Goal: Task Accomplishment & Management: Use online tool/utility

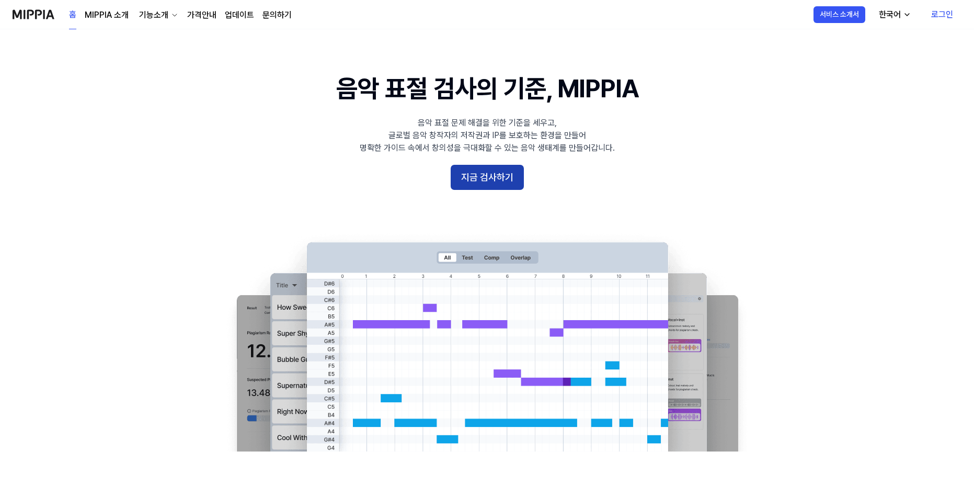
click at [482, 174] on button "지금 검사하기" at bounding box center [487, 177] width 73 height 25
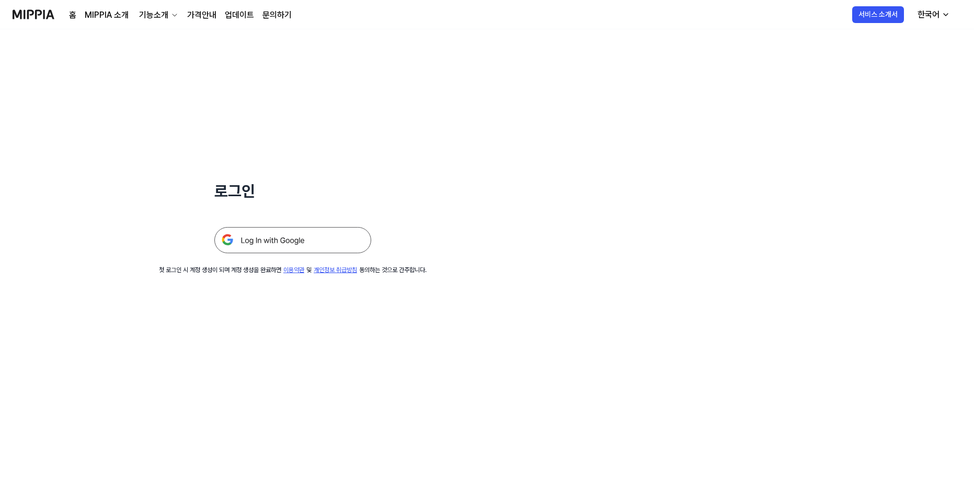
click at [311, 240] on img at bounding box center [292, 240] width 157 height 26
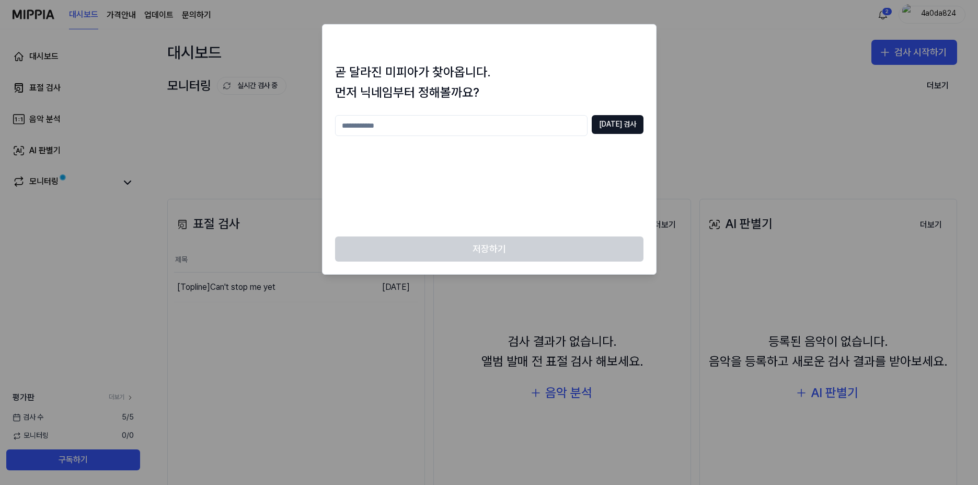
click at [530, 130] on input "text" at bounding box center [461, 125] width 252 height 21
type input "***"
click at [625, 124] on button "중복 검사" at bounding box center [618, 124] width 52 height 19
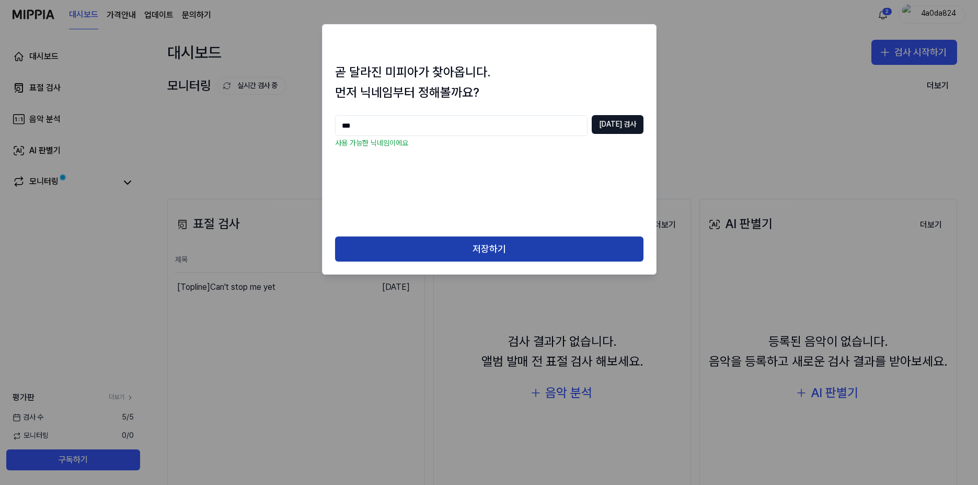
click at [486, 252] on button "저장하기" at bounding box center [489, 248] width 308 height 25
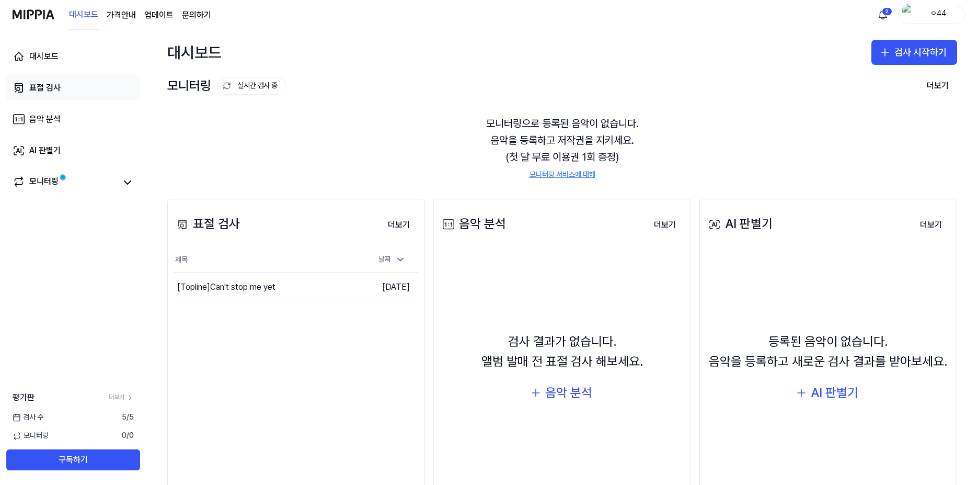
click at [69, 84] on link "표절 검사" at bounding box center [73, 87] width 134 height 25
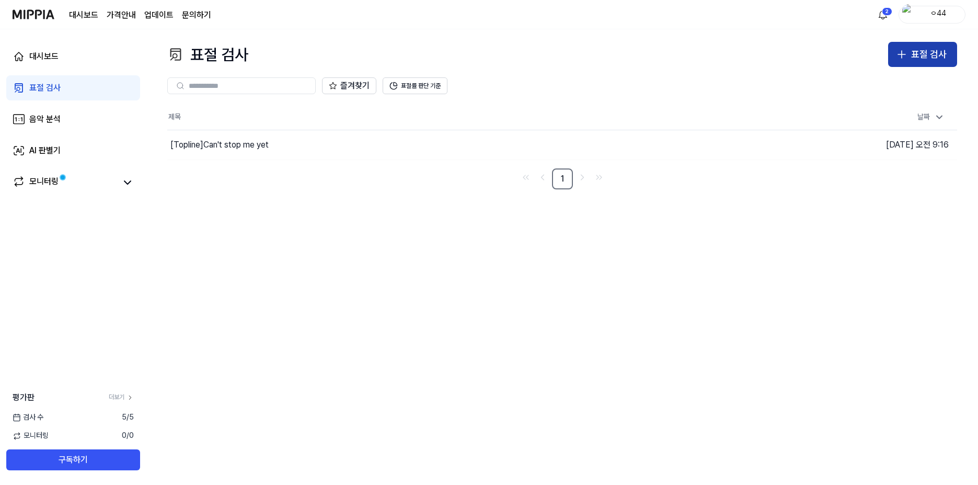
click at [939, 66] on button "표절 검사" at bounding box center [922, 54] width 69 height 25
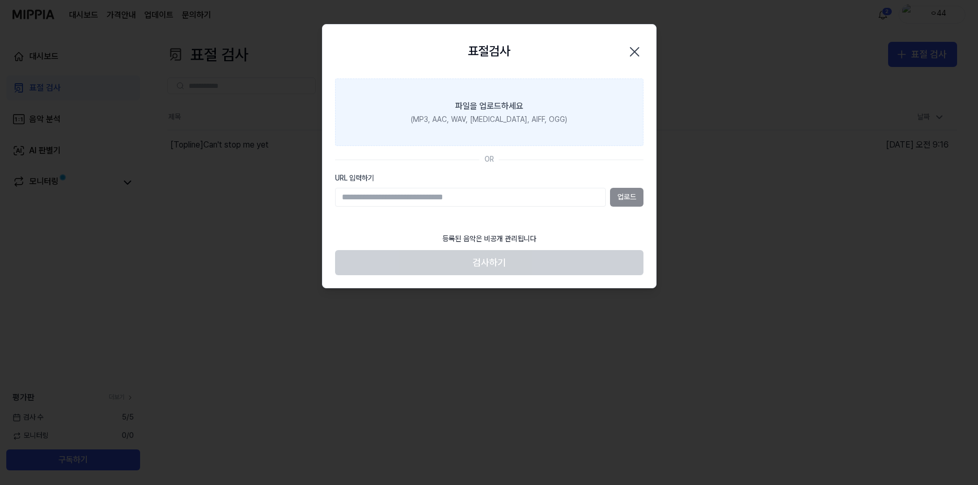
click at [447, 116] on div "(MP3, AAC, WAV, FLAC, AIFF, OGG)" at bounding box center [489, 119] width 156 height 10
click at [0, 0] on input "파일을 업로드하세요 (MP3, AAC, WAV, FLAC, AIFF, OGG)" at bounding box center [0, 0] width 0 height 0
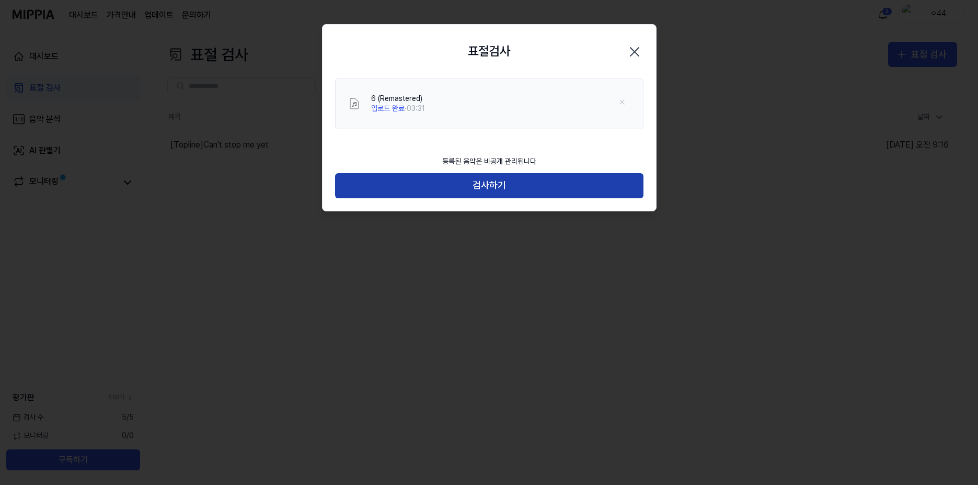
click at [388, 178] on button "검사하기" at bounding box center [489, 185] width 308 height 25
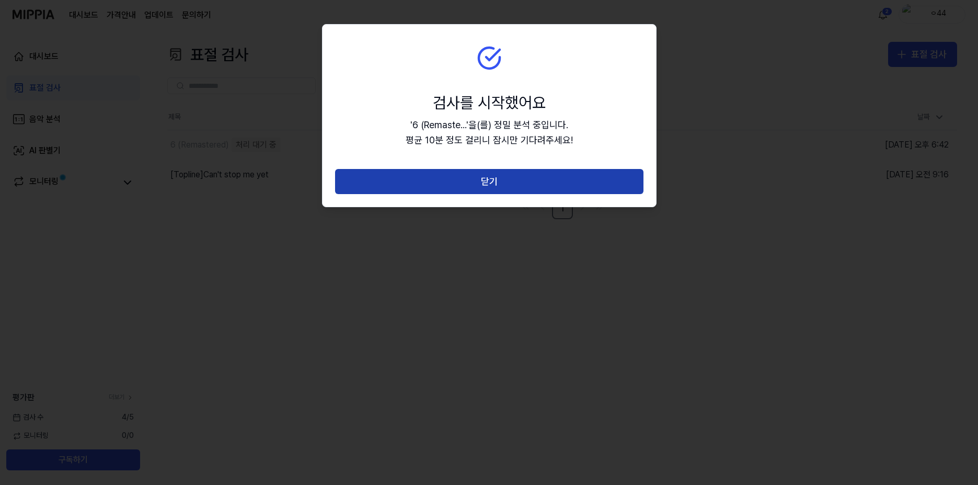
click at [383, 184] on button "닫기" at bounding box center [489, 181] width 308 height 25
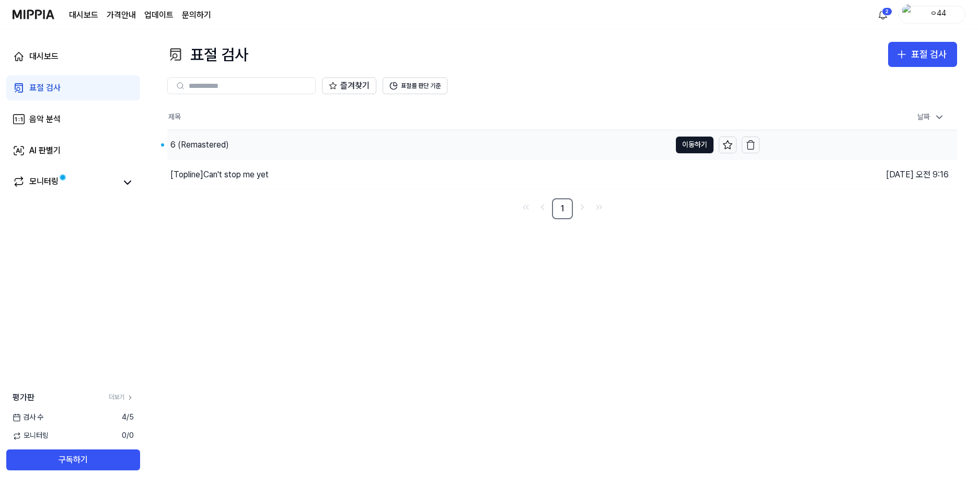
click at [212, 142] on div "6 (Remastered)" at bounding box center [199, 145] width 59 height 13
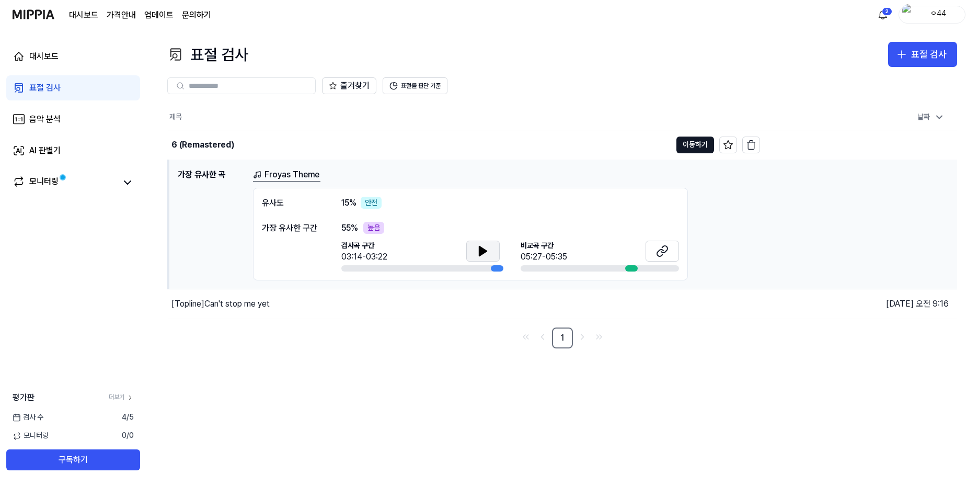
click at [482, 255] on icon at bounding box center [483, 251] width 13 height 13
click at [655, 252] on button at bounding box center [662, 250] width 33 height 21
click at [522, 114] on th "제목" at bounding box center [464, 117] width 592 height 25
click at [481, 249] on icon at bounding box center [481, 250] width 2 height 8
click at [675, 146] on td "6 (Remastered) 이동하기" at bounding box center [464, 144] width 592 height 29
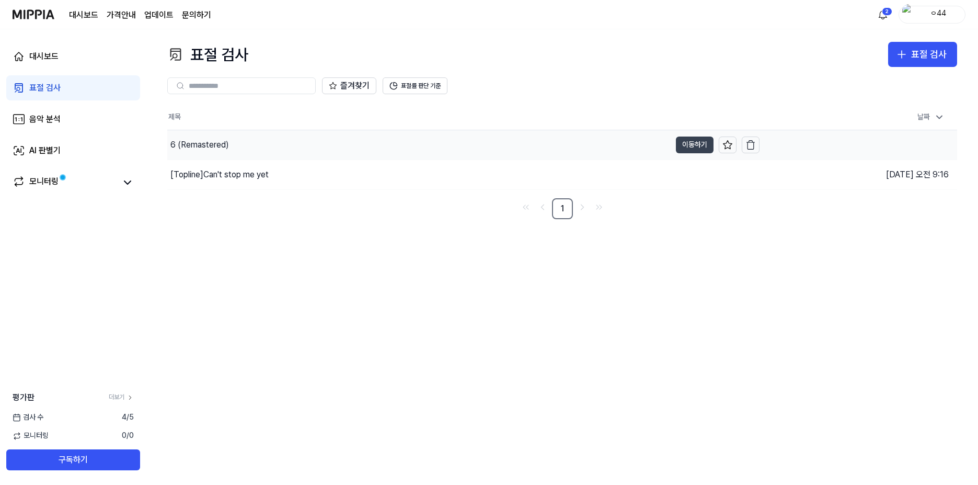
click at [691, 147] on button "이동하기" at bounding box center [695, 144] width 38 height 17
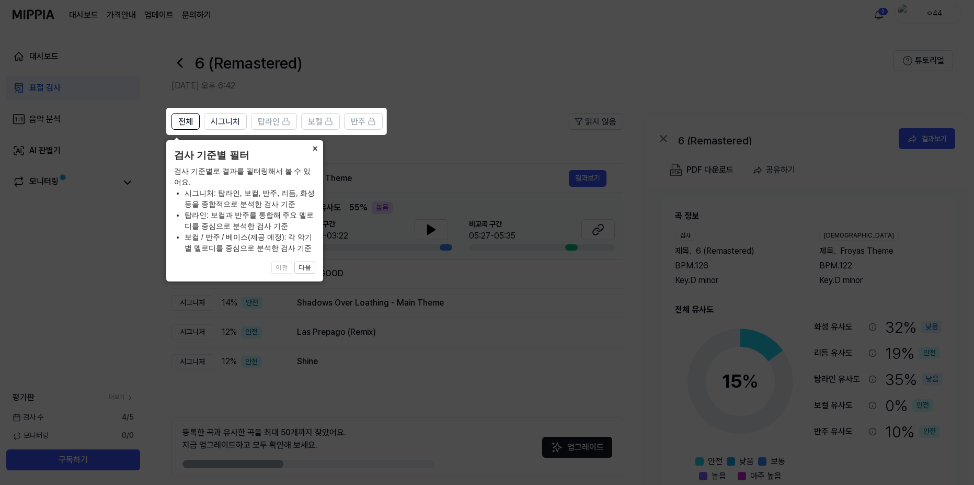
click at [315, 152] on button "×" at bounding box center [314, 147] width 17 height 15
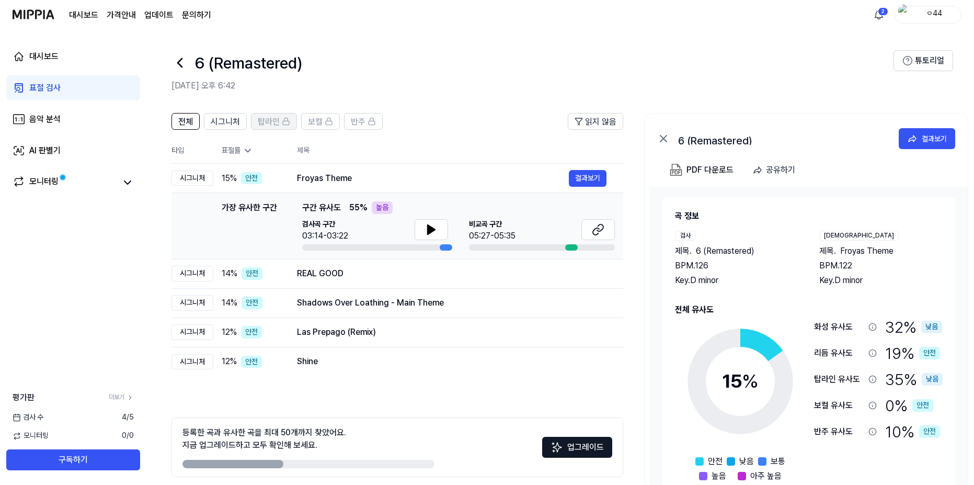
click at [275, 122] on span "탑라인" at bounding box center [269, 122] width 22 height 13
click at [232, 122] on span "시그니처" at bounding box center [225, 122] width 29 height 13
click at [166, 123] on div "전체 시그니처 탑라인 보컬 반주 읽지 않음 전체 시그니처 탑라인 보컬 반주 타입 표절률 제목 표절률 읽지 않음 시그니처 15 % 안전 Froy…" at bounding box center [567, 314] width 843 height 424
click at [181, 120] on span "전체" at bounding box center [185, 122] width 15 height 13
click at [218, 118] on span "시그니처" at bounding box center [225, 122] width 29 height 13
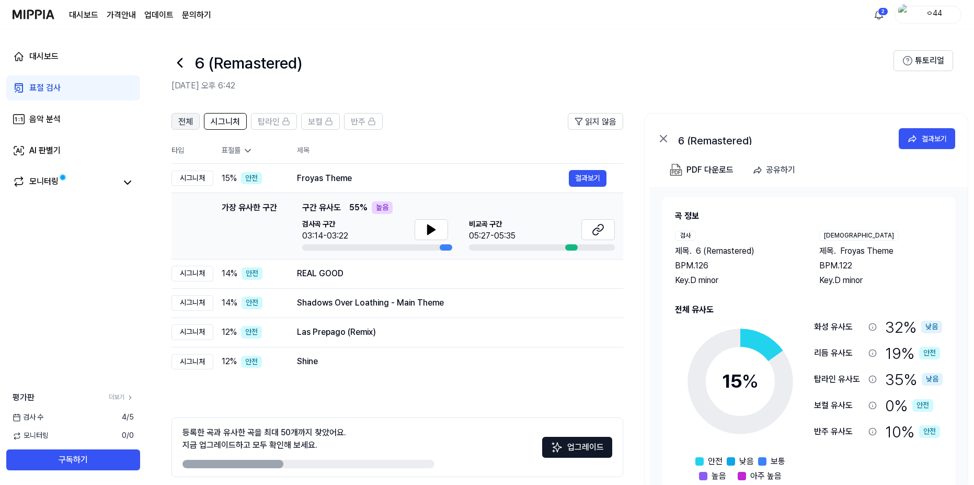
click at [186, 126] on span "전체" at bounding box center [185, 122] width 15 height 13
click at [577, 180] on button "결과보기" at bounding box center [588, 178] width 38 height 17
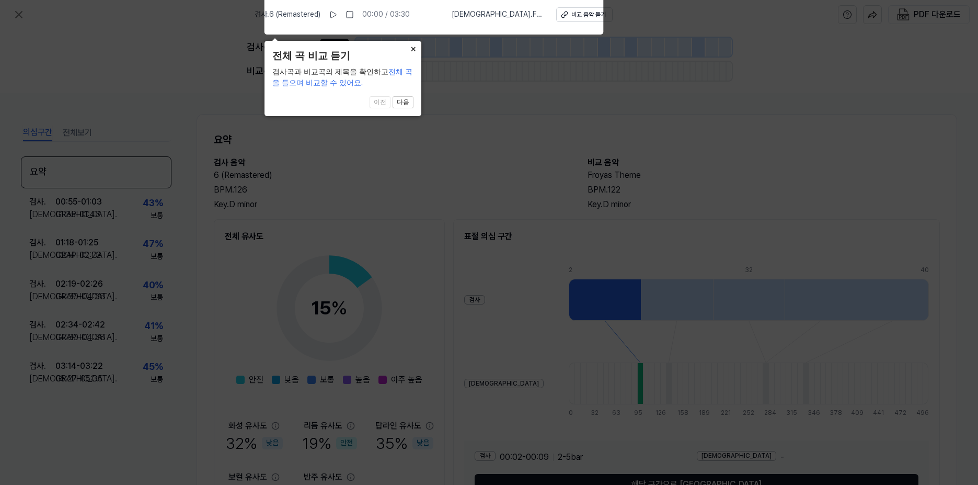
click at [406, 47] on button "×" at bounding box center [413, 48] width 17 height 15
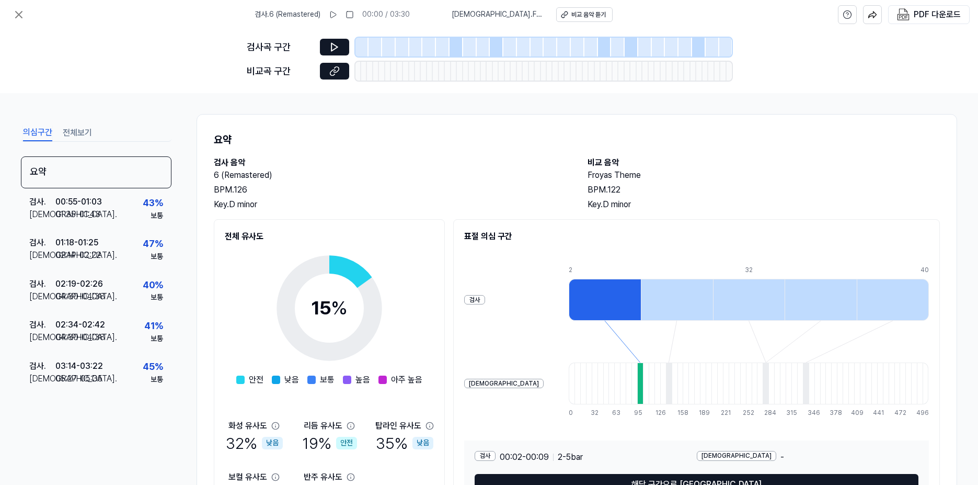
click at [340, 16] on div "검사 . 6 (Remastered) 00:00 / 03:30" at bounding box center [332, 14] width 155 height 17
click at [341, 13] on button at bounding box center [333, 14] width 17 height 17
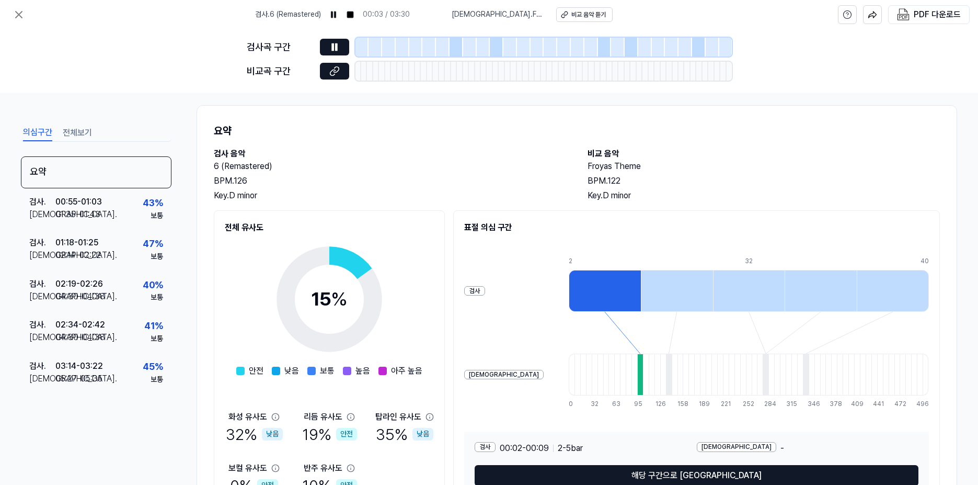
drag, startPoint x: 350, startPoint y: 191, endPoint x: 353, endPoint y: 211, distance: 20.1
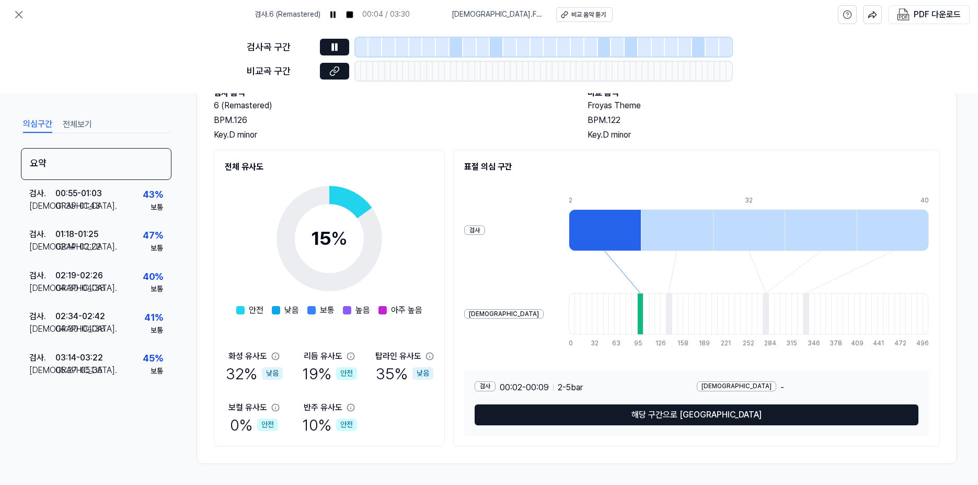
drag, startPoint x: 425, startPoint y: 155, endPoint x: 433, endPoint y: 205, distance: 51.3
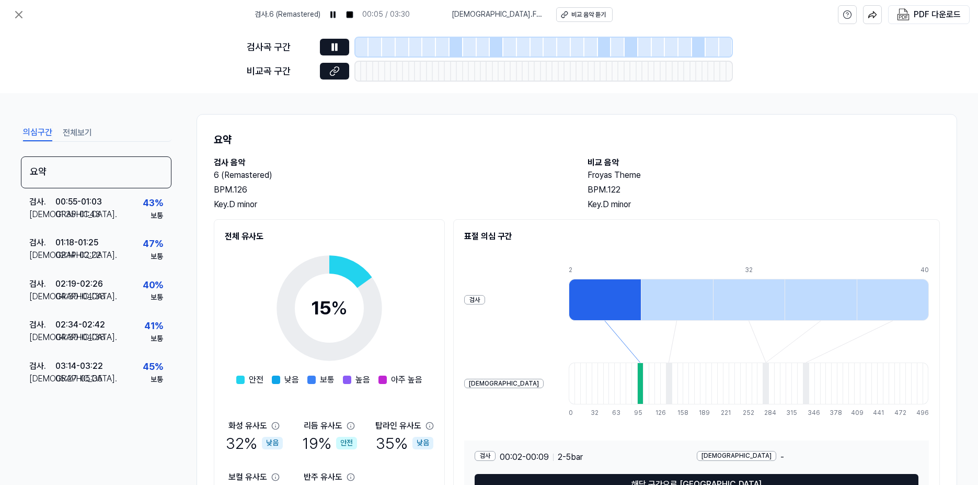
drag, startPoint x: 431, startPoint y: 101, endPoint x: 421, endPoint y: 85, distance: 19.2
click at [360, 45] on div at bounding box center [362, 47] width 14 height 19
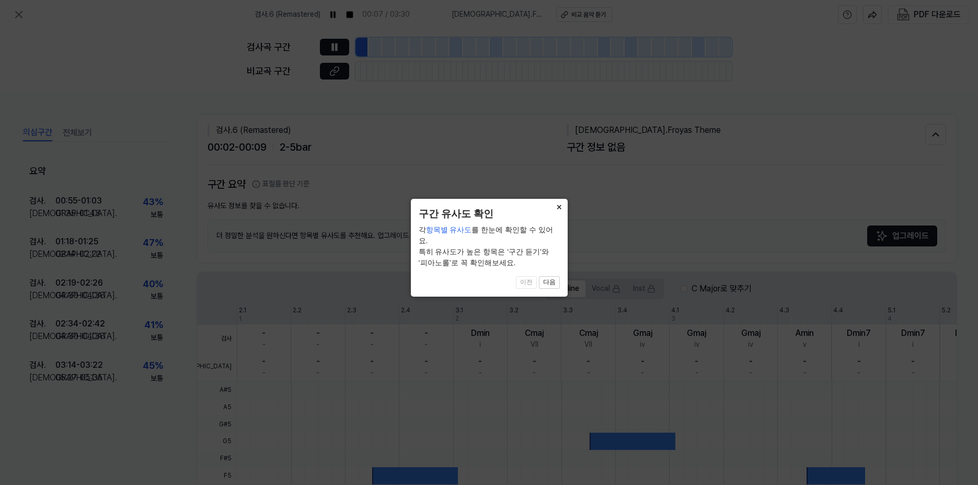
click at [556, 205] on button "×" at bounding box center [559, 206] width 17 height 15
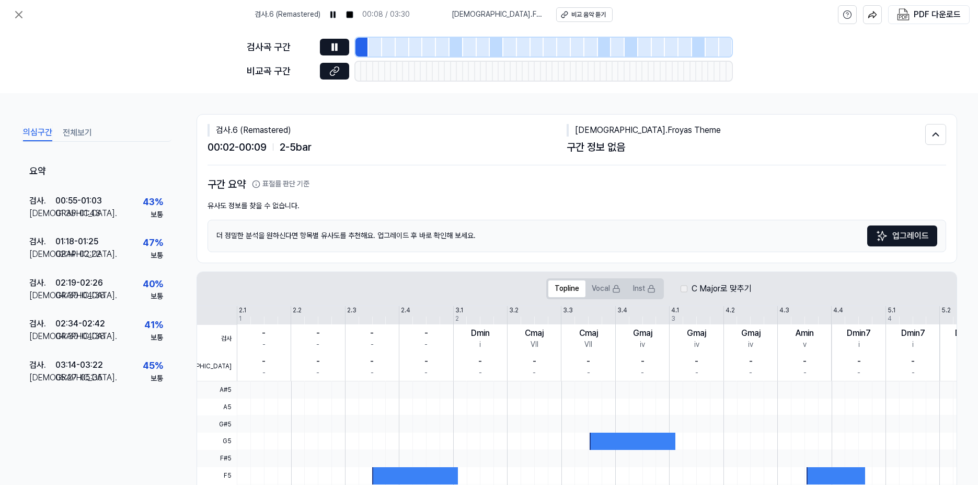
click at [361, 52] on div at bounding box center [362, 47] width 14 height 19
click at [380, 48] on div at bounding box center [376, 47] width 14 height 19
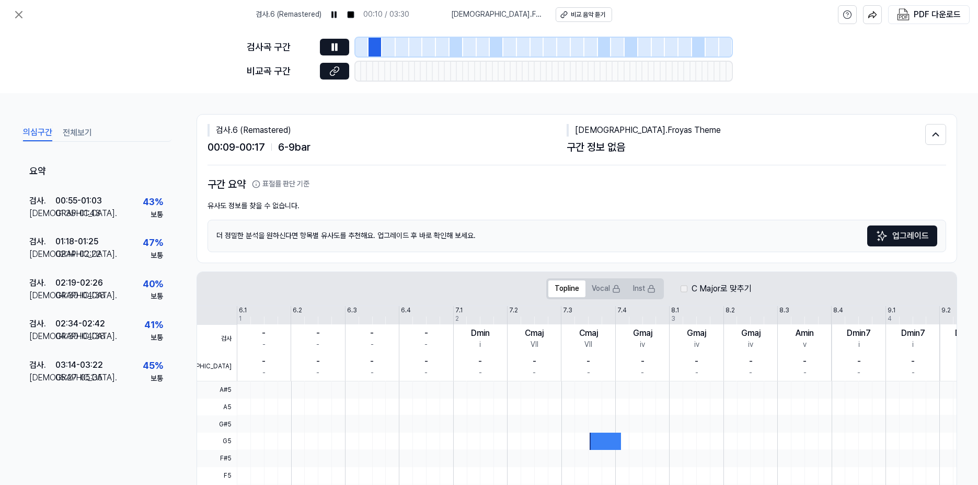
click at [387, 48] on div at bounding box center [389, 47] width 14 height 19
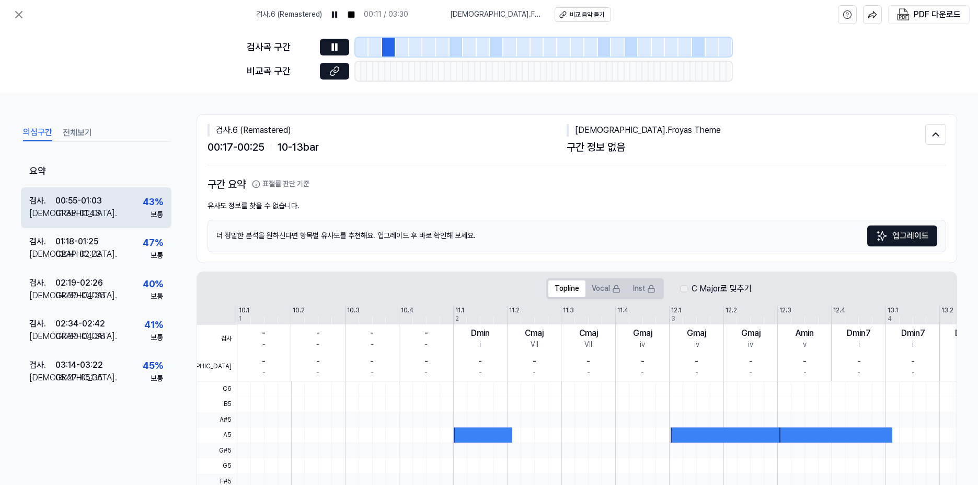
click at [133, 206] on div "검사 . 00:55 - 01:03 비교 . 01:35 - 01:43 43 % 보통" at bounding box center [96, 207] width 151 height 41
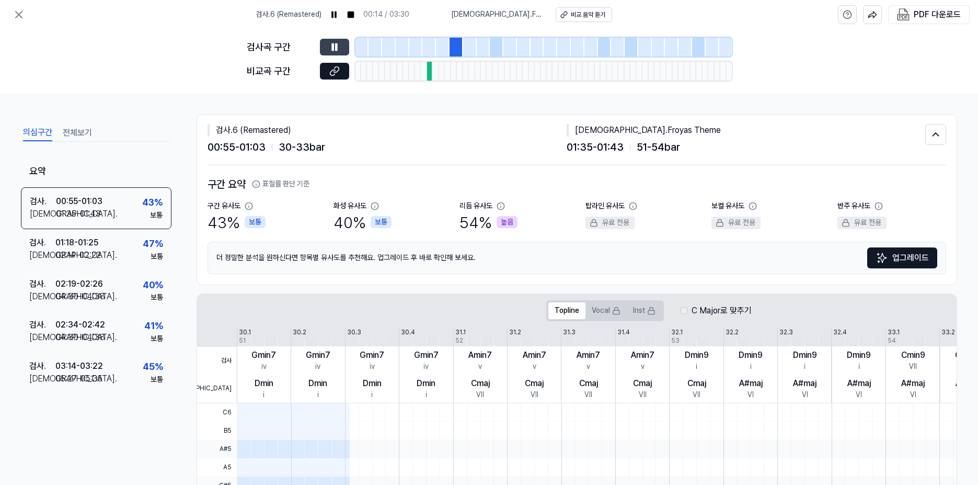
click at [337, 47] on icon at bounding box center [336, 46] width 2 height 7
click at [337, 47] on icon at bounding box center [334, 47] width 6 height 8
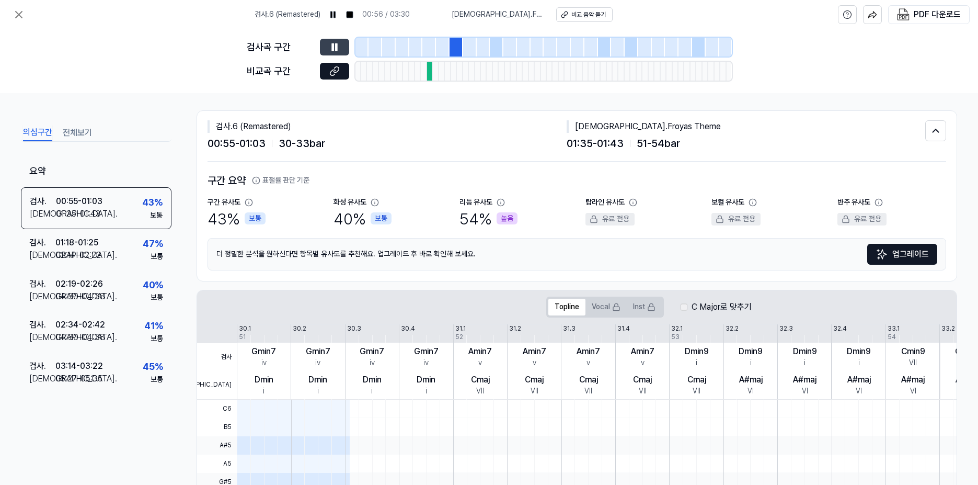
drag, startPoint x: 412, startPoint y: 139, endPoint x: 417, endPoint y: 152, distance: 13.7
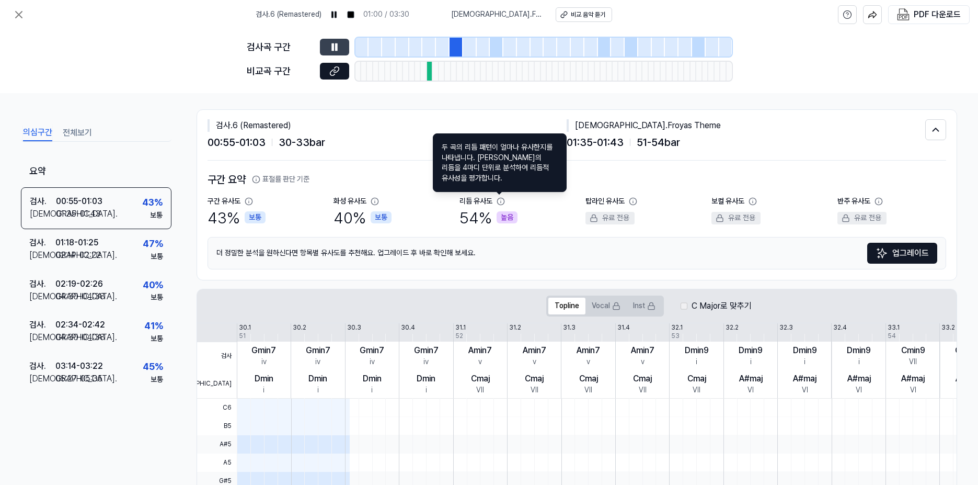
click at [502, 201] on icon at bounding box center [501, 201] width 8 height 8
click at [121, 245] on div "검사 . 01:18 - 01:25 비교 . 02:14 - 02:22 47 % 보통" at bounding box center [96, 249] width 151 height 41
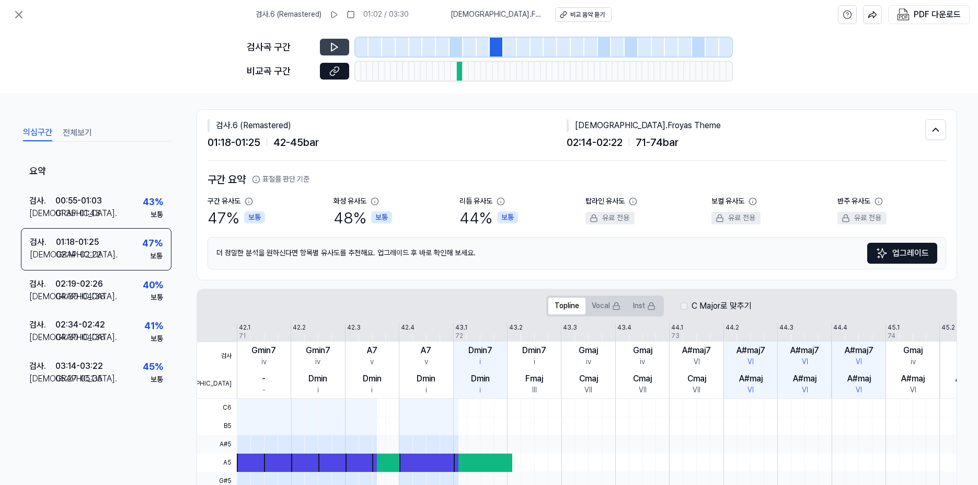
click at [340, 49] on button at bounding box center [334, 47] width 29 height 17
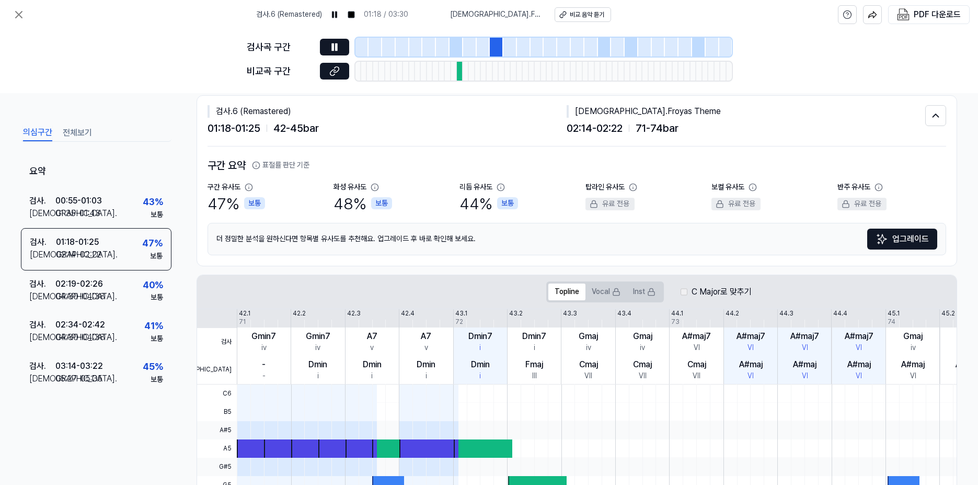
drag, startPoint x: 389, startPoint y: 140, endPoint x: 392, endPoint y: 157, distance: 16.9
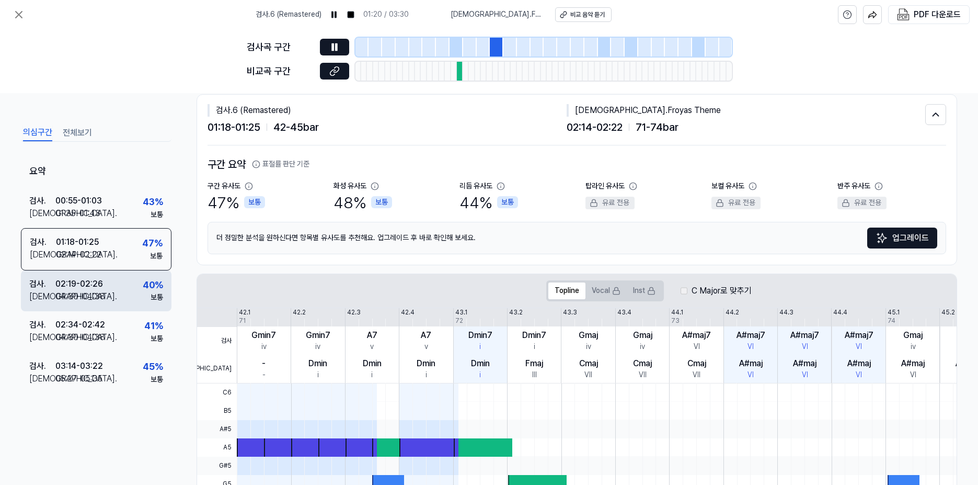
click at [98, 282] on div "02:19 - 02:26" at bounding box center [79, 284] width 48 height 13
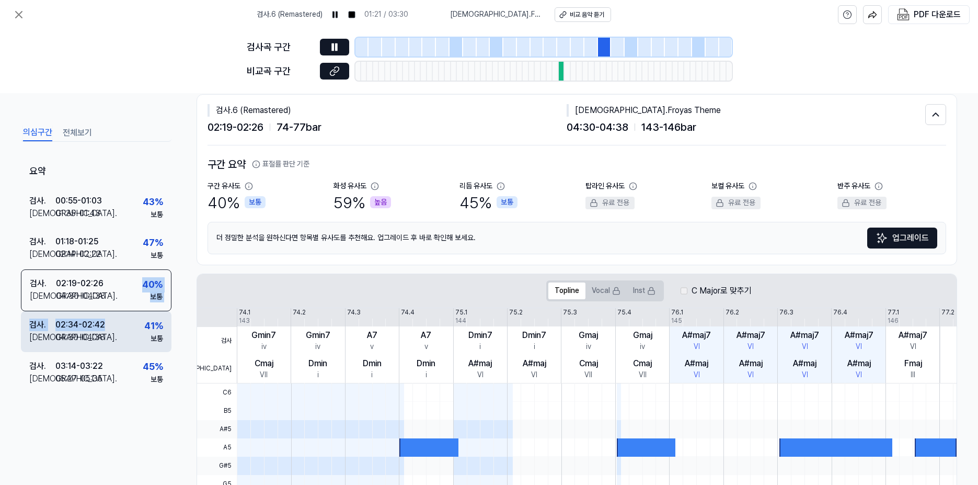
click at [111, 311] on div "요약 검사 . 00:55 - 01:03 비교 . 01:35 - 01:43 43 % 보통 검사 . 01:18 - 01:25 비교 . 02:14 …" at bounding box center [96, 292] width 151 height 272
click at [109, 329] on div "검사 . 02:34 - 02:42 비교 . 04:30 - 04:38 41 % 보통" at bounding box center [96, 331] width 151 height 41
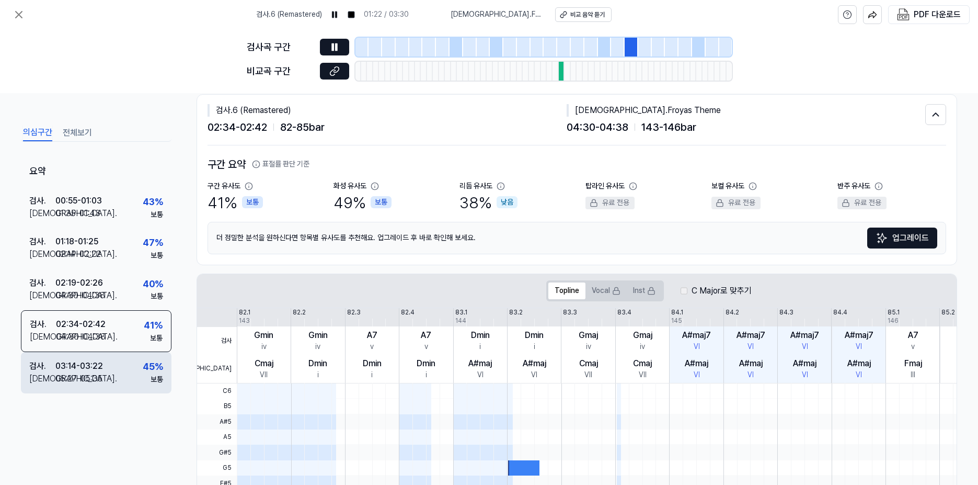
click at [100, 353] on div "검사 . 03:14 - 03:22 비교 . 05:27 - 05:35 45 % 보통" at bounding box center [96, 372] width 151 height 41
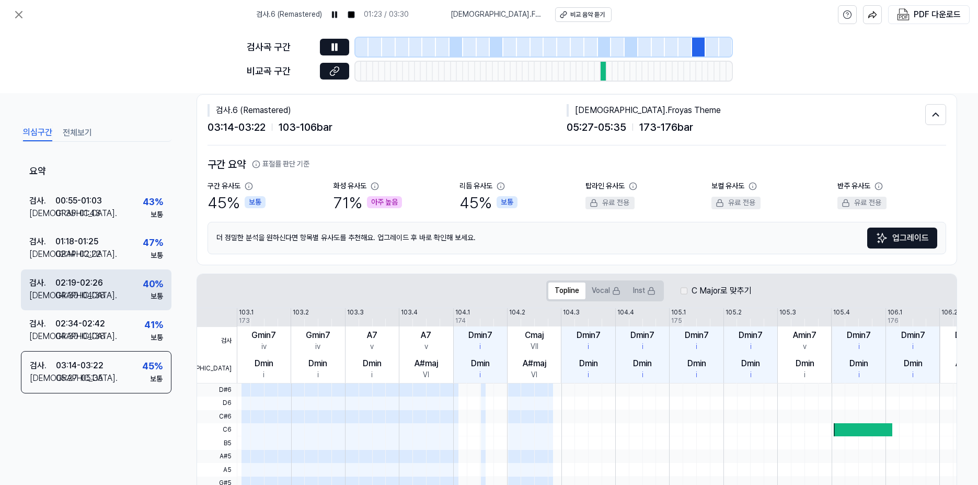
click at [99, 293] on div "04:30 - 04:38" at bounding box center [80, 295] width 50 height 13
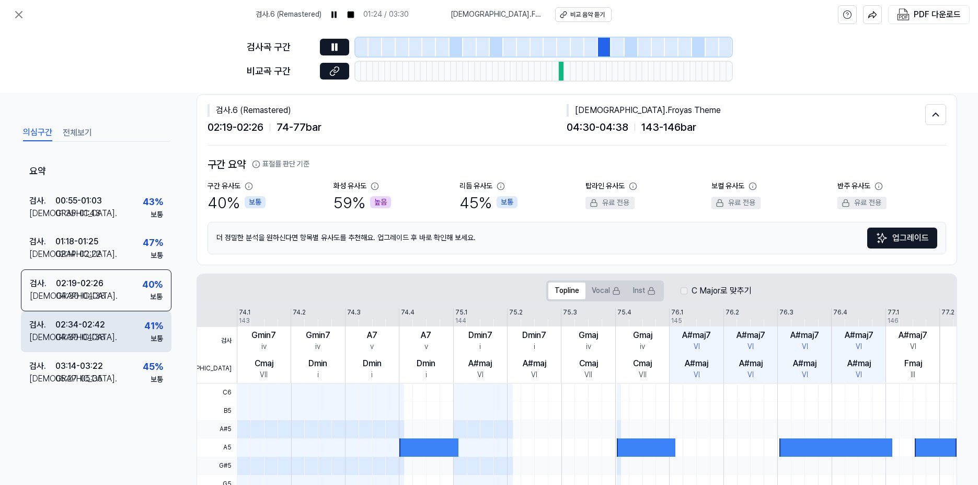
click at [130, 330] on div "검사 . 02:34 - 02:42 비교 . 04:30 - 04:38 41 % 보통" at bounding box center [96, 331] width 151 height 41
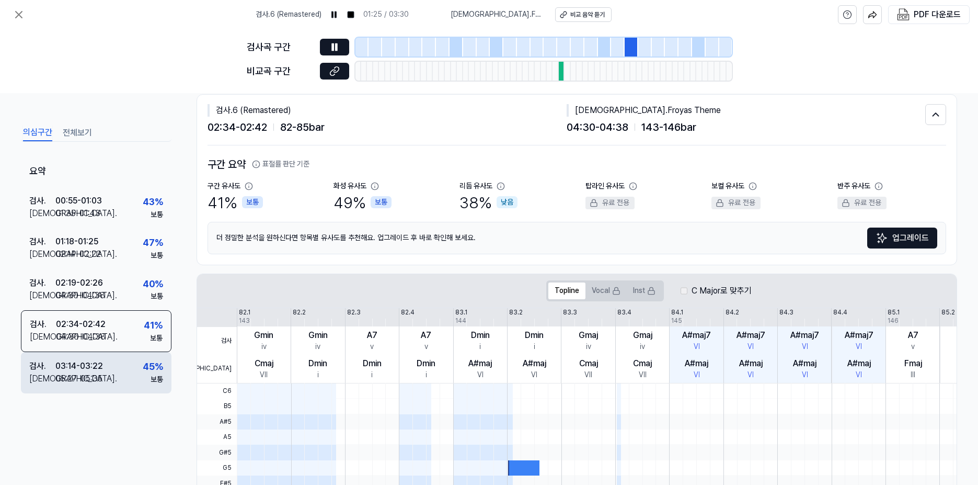
click at [108, 369] on div "검사 . 03:14 - 03:22 비교 . 05:27 - 05:35 45 % 보통" at bounding box center [96, 372] width 151 height 41
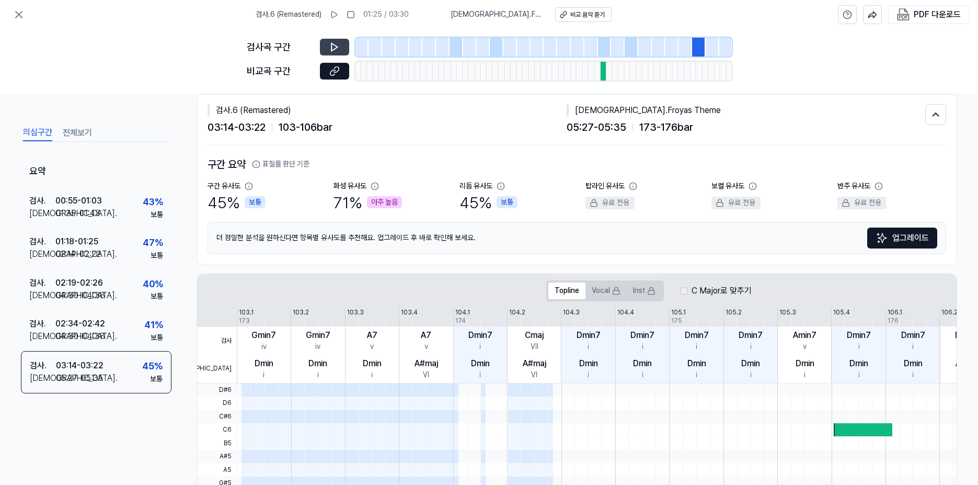
click at [336, 50] on icon at bounding box center [334, 47] width 10 height 10
click at [336, 67] on icon at bounding box center [334, 71] width 10 height 10
click at [337, 50] on icon at bounding box center [336, 46] width 2 height 7
click at [333, 72] on icon at bounding box center [334, 71] width 10 height 10
click at [342, 51] on button at bounding box center [334, 47] width 29 height 17
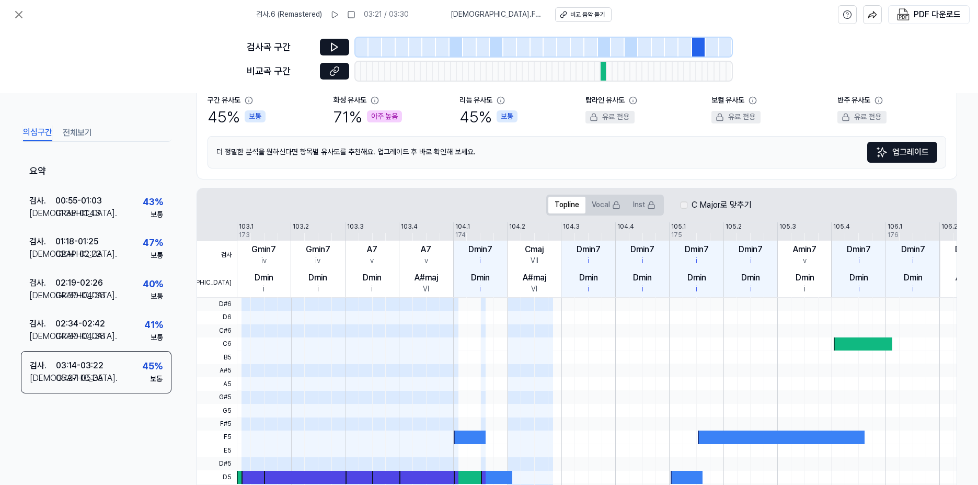
scroll to position [179, 0]
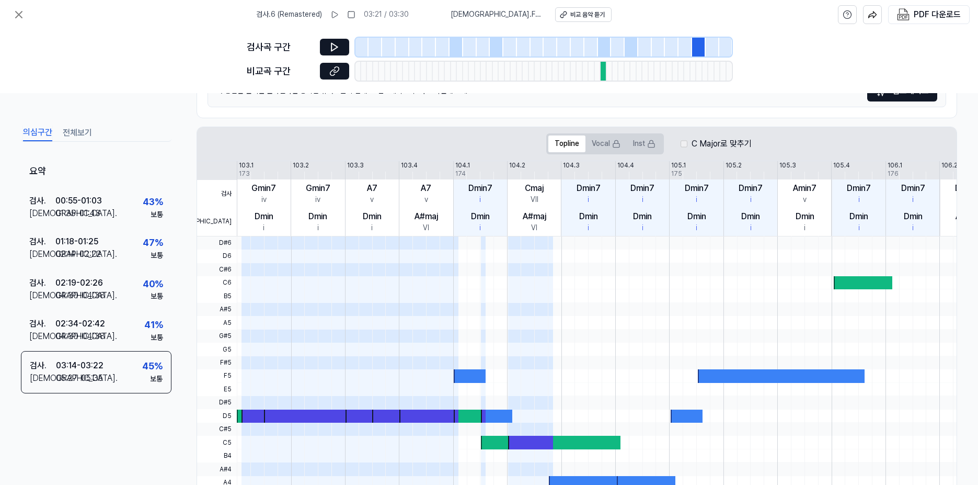
drag, startPoint x: 179, startPoint y: 140, endPoint x: 202, endPoint y: 206, distance: 70.7
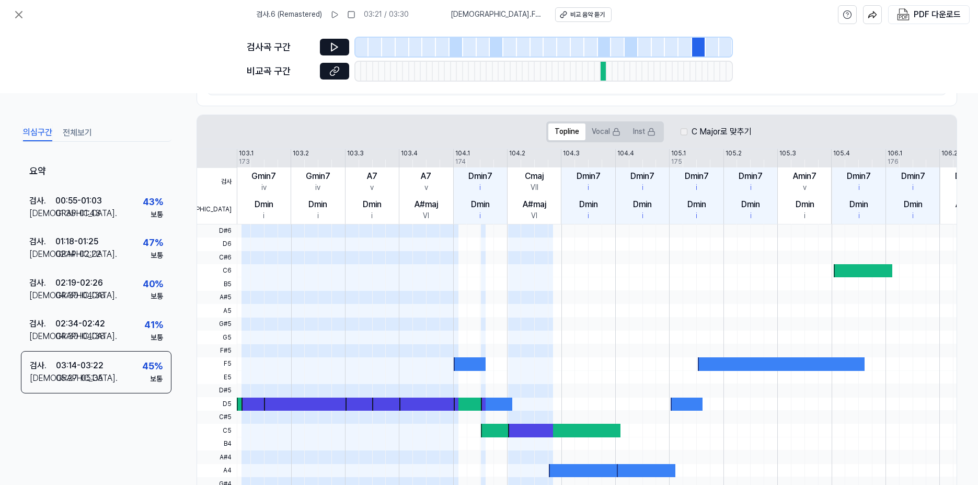
click at [247, 231] on span at bounding box center [254, 230] width 27 height 13
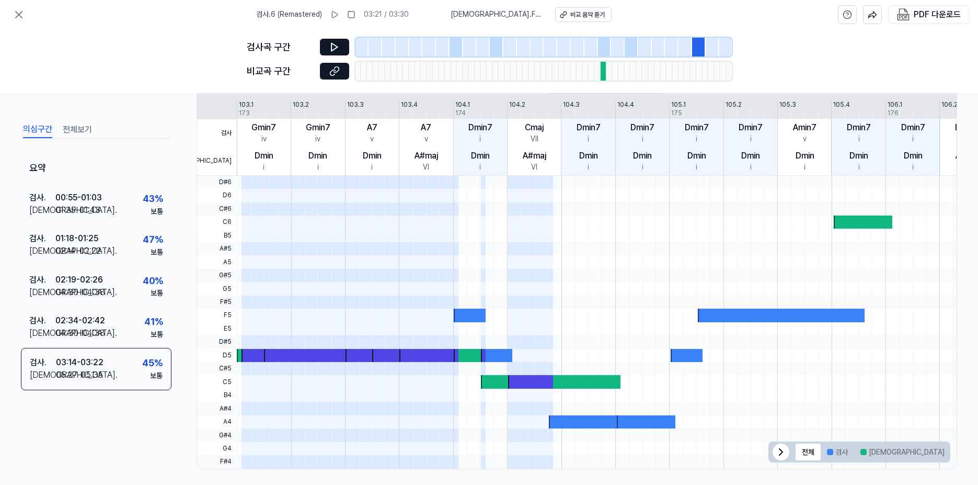
drag, startPoint x: 168, startPoint y: 119, endPoint x: 179, endPoint y: 144, distance: 27.4
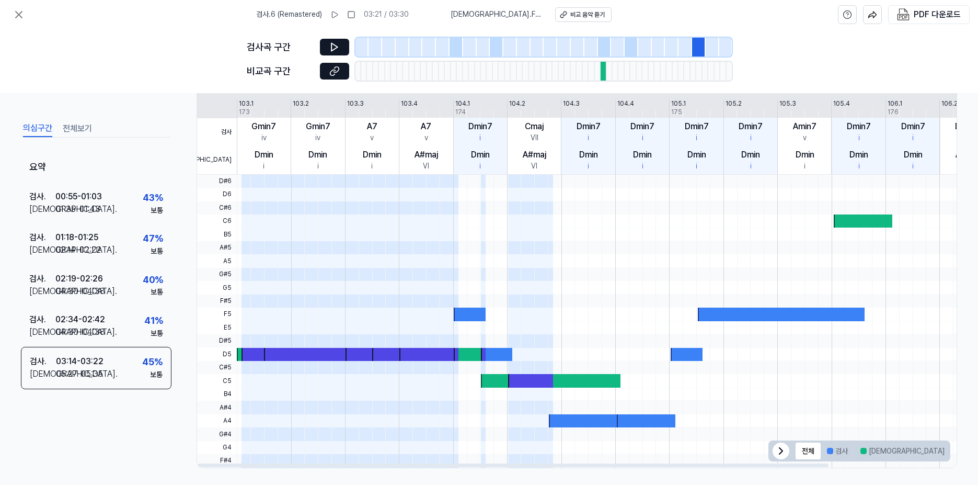
click at [465, 315] on div at bounding box center [469, 313] width 31 height 13
click at [951, 452] on button "겹치는 부분" at bounding box center [978, 450] width 54 height 17
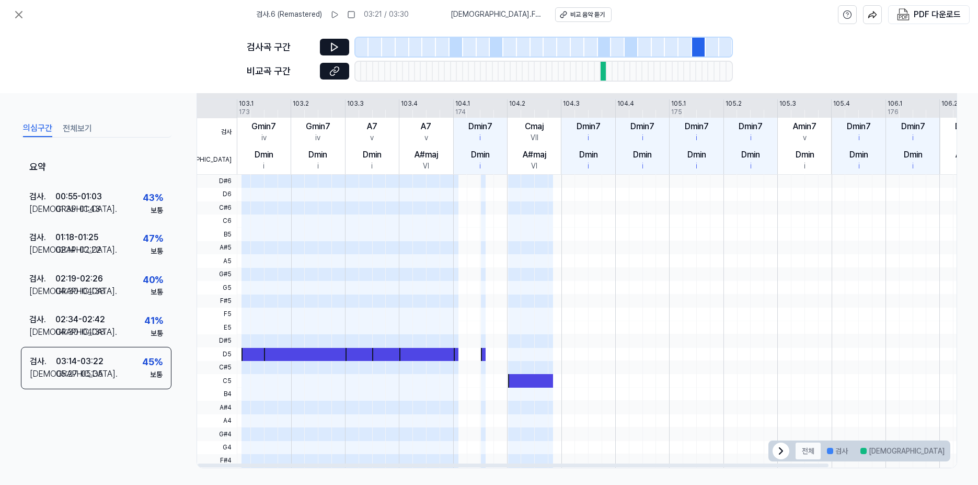
click at [812, 452] on button "전체" at bounding box center [808, 450] width 25 height 17
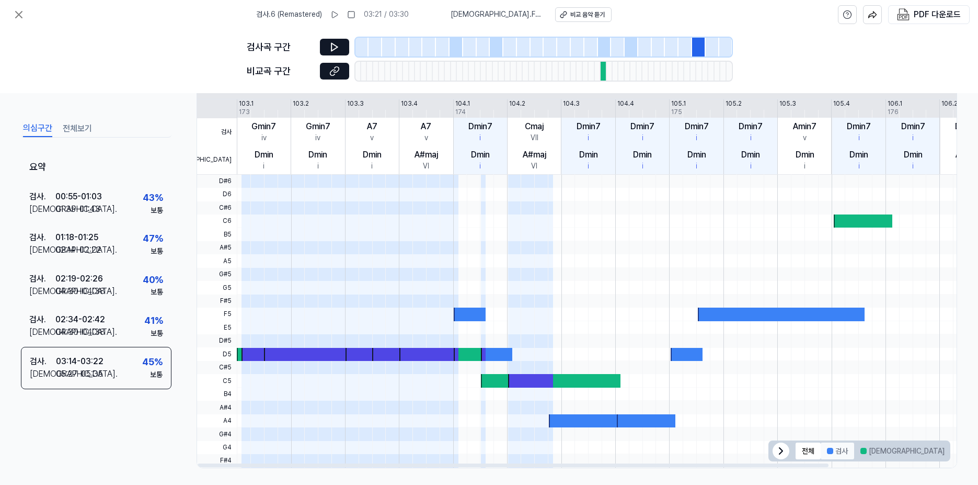
click at [834, 452] on button "검사" at bounding box center [837, 450] width 33 height 17
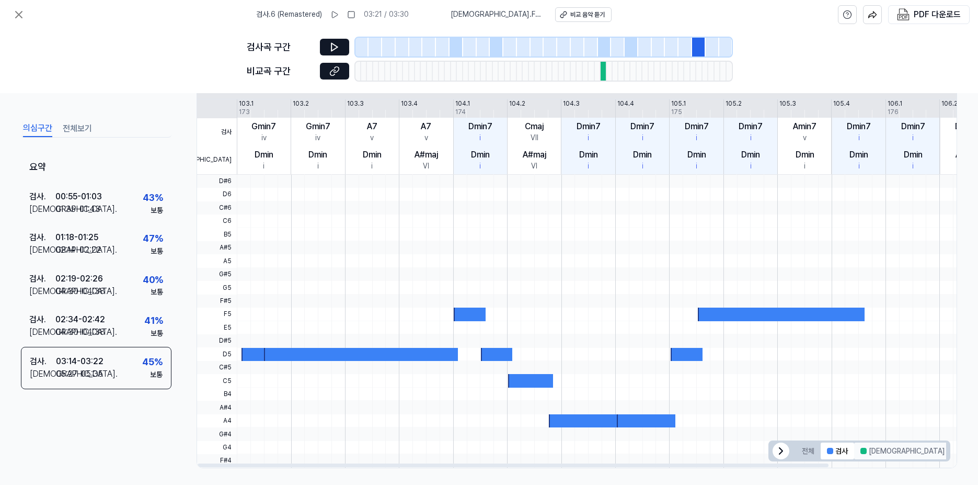
click at [861, 454] on button "비교" at bounding box center [902, 450] width 97 height 17
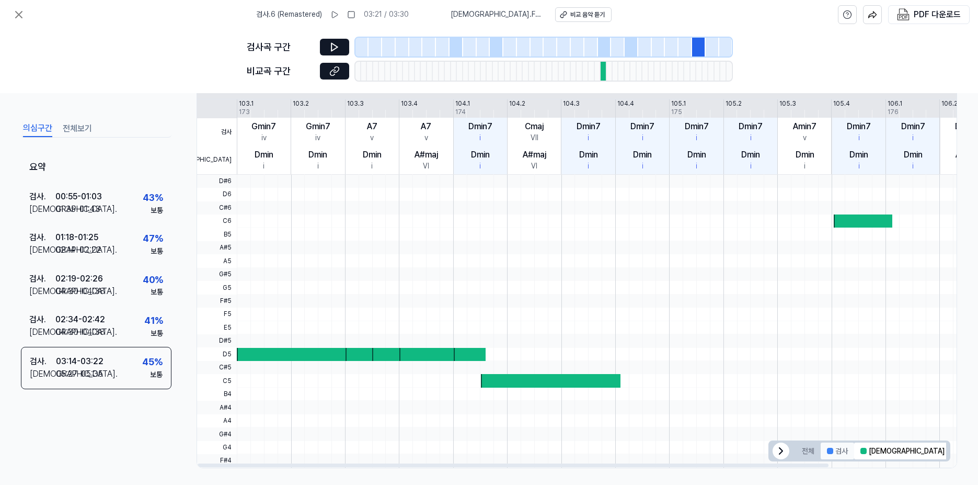
click at [845, 452] on button "검사" at bounding box center [837, 450] width 33 height 17
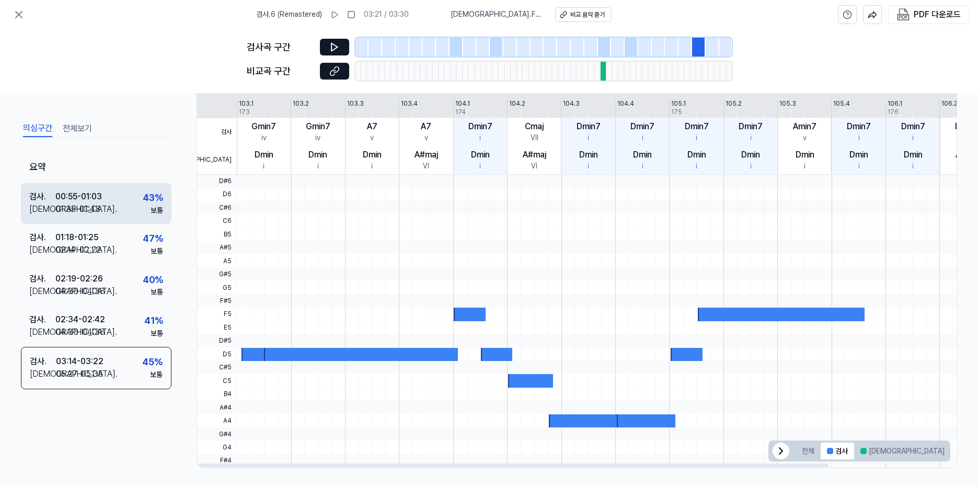
click at [100, 188] on div "검사 . 00:55 - 01:03 비교 . 01:35 - 01:43 43 % 보통" at bounding box center [96, 202] width 151 height 41
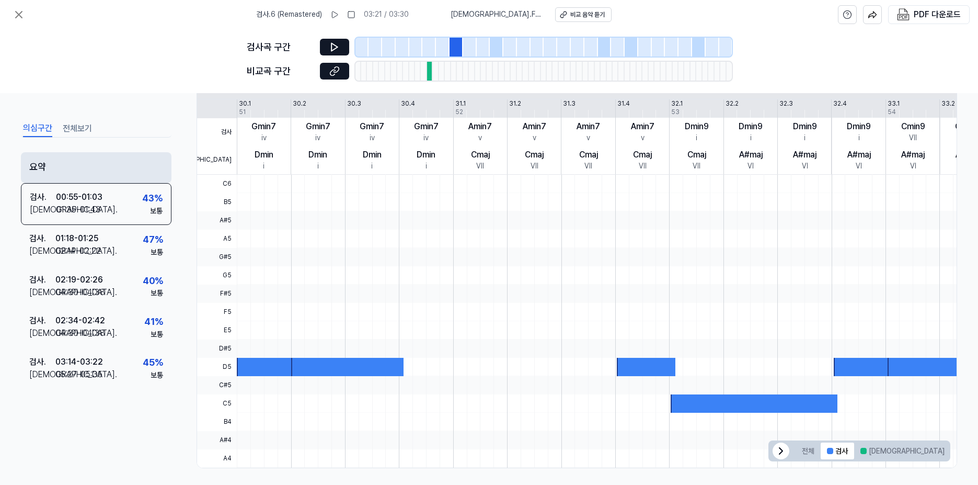
click at [89, 167] on div "요약" at bounding box center [96, 167] width 151 height 31
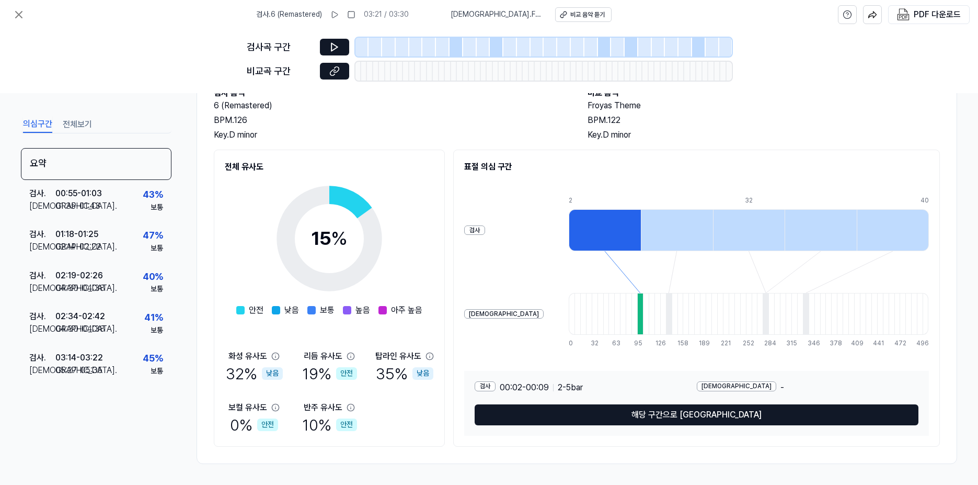
drag, startPoint x: 200, startPoint y: 208, endPoint x: 214, endPoint y: 245, distance: 39.2
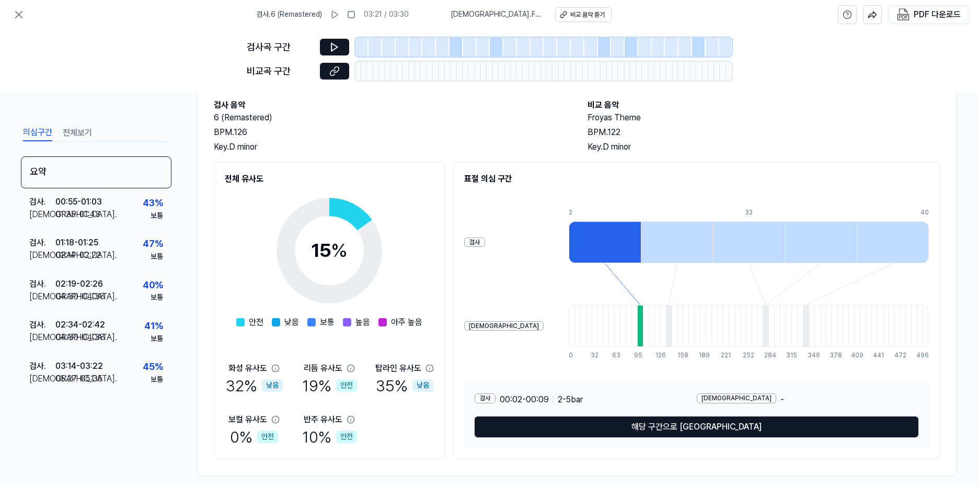
scroll to position [0, 0]
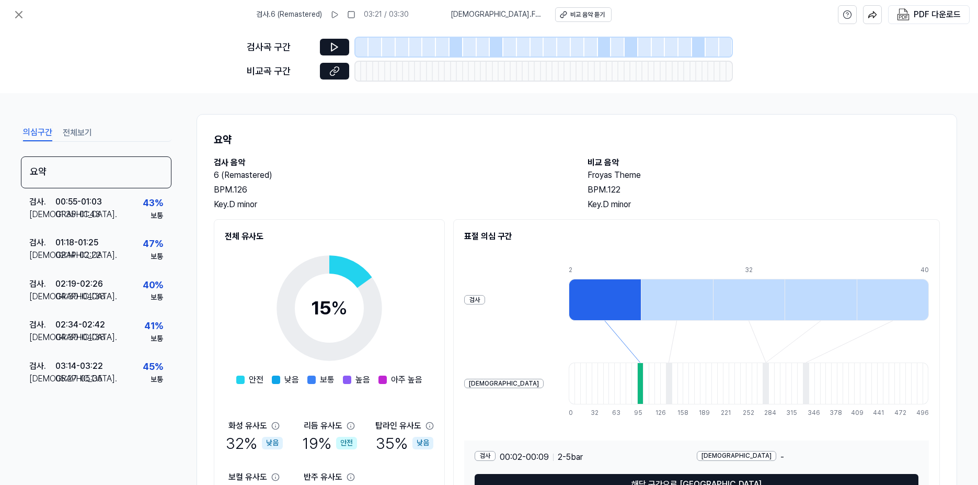
drag, startPoint x: 255, startPoint y: 256, endPoint x: 214, endPoint y: 189, distance: 77.9
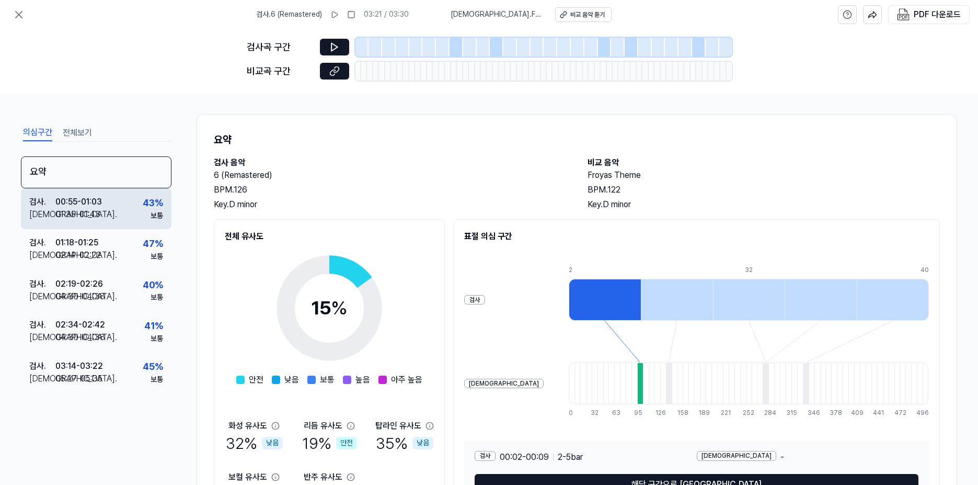
click at [130, 203] on div "검사 . 00:55 - 01:03 비교 . 01:35 - 01:43 43 % 보통" at bounding box center [96, 208] width 151 height 41
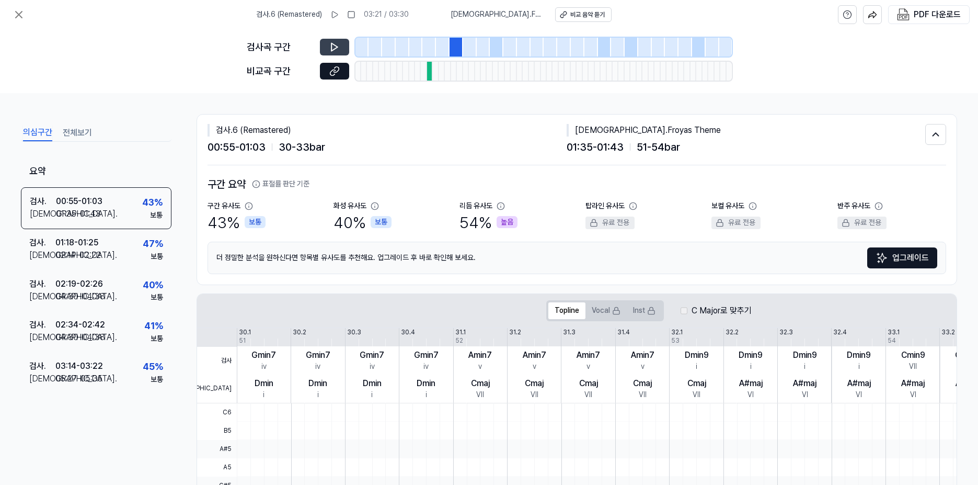
click at [328, 42] on button at bounding box center [334, 47] width 29 height 17
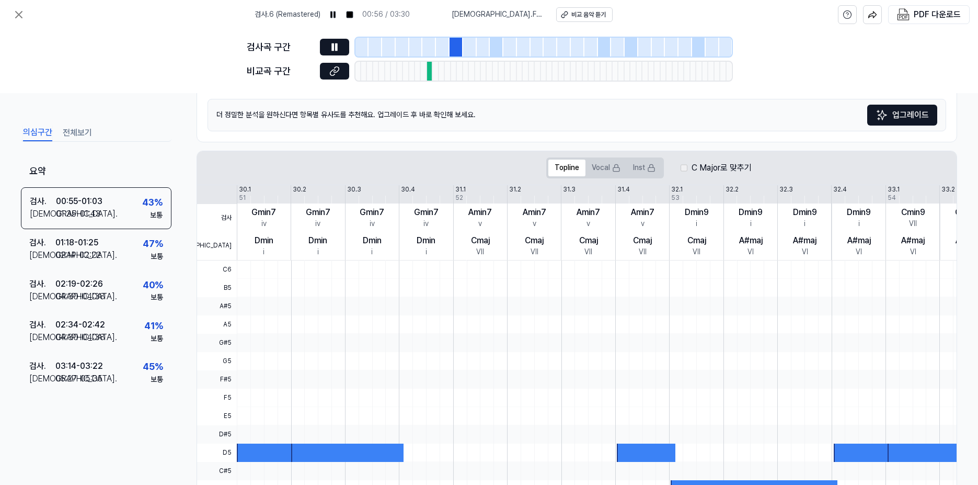
drag, startPoint x: 378, startPoint y: 204, endPoint x: 376, endPoint y: 279, distance: 74.3
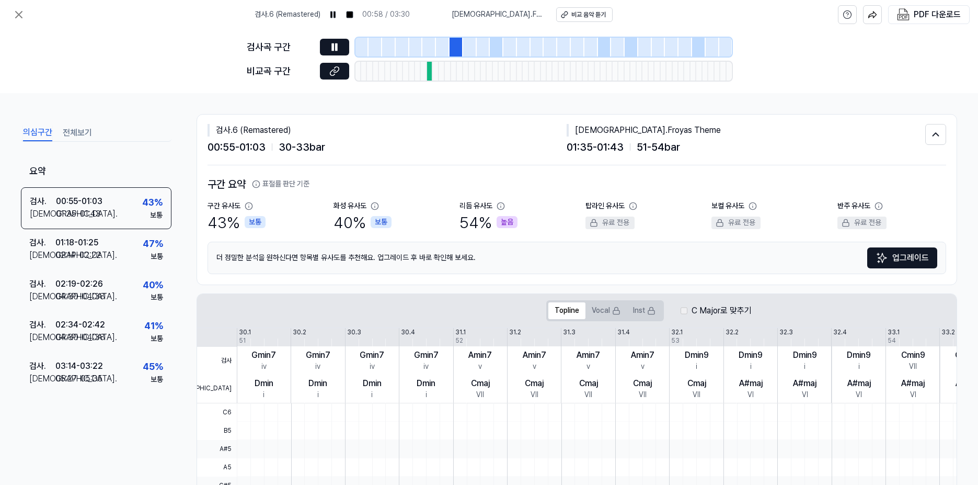
drag, startPoint x: 184, startPoint y: 160, endPoint x: 181, endPoint y: 128, distance: 32.5
click at [23, 16] on icon at bounding box center [19, 14] width 13 height 13
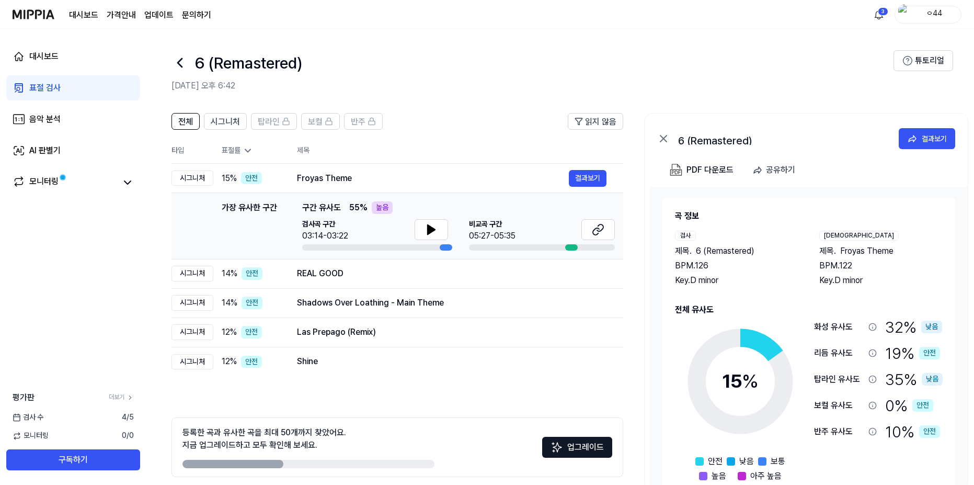
click at [175, 61] on icon at bounding box center [179, 62] width 17 height 17
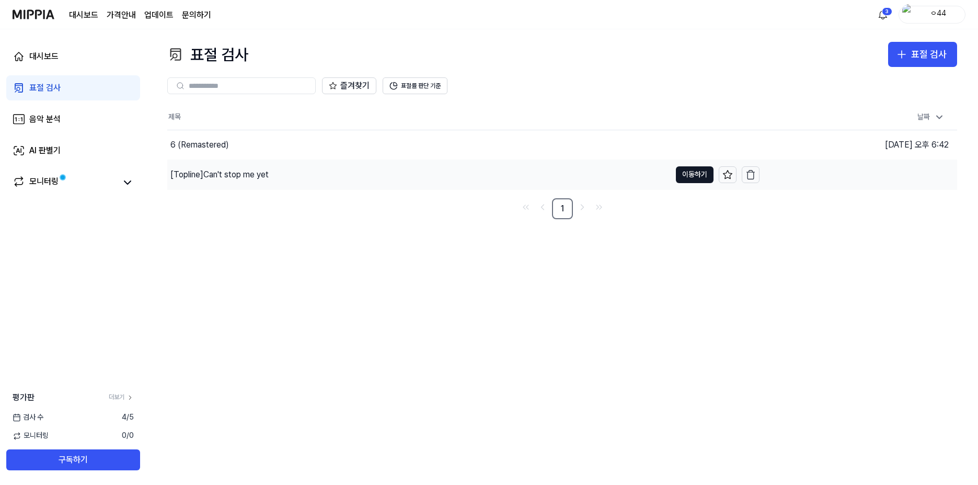
click at [258, 170] on div "[Topline] Can't stop me yet" at bounding box center [219, 174] width 98 height 13
click at [694, 173] on button "이동하기" at bounding box center [695, 174] width 38 height 17
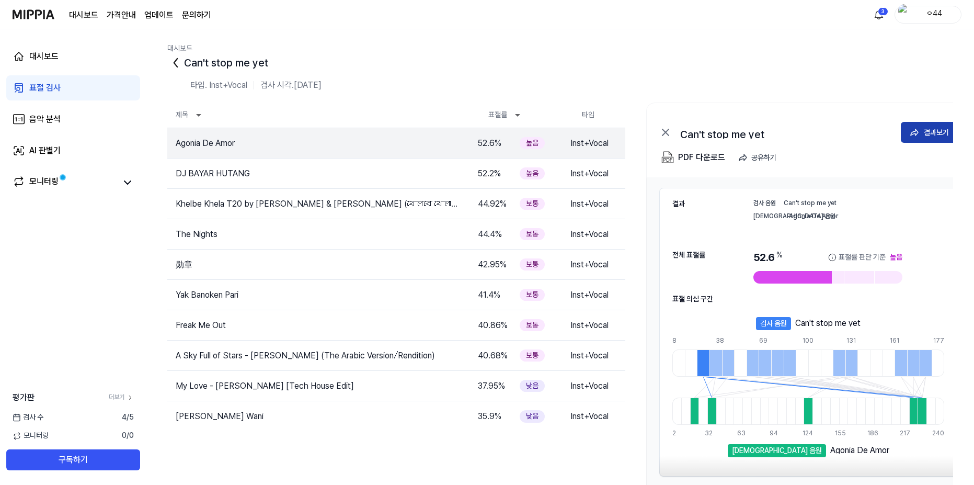
click at [928, 141] on button "결과보기" at bounding box center [929, 132] width 56 height 21
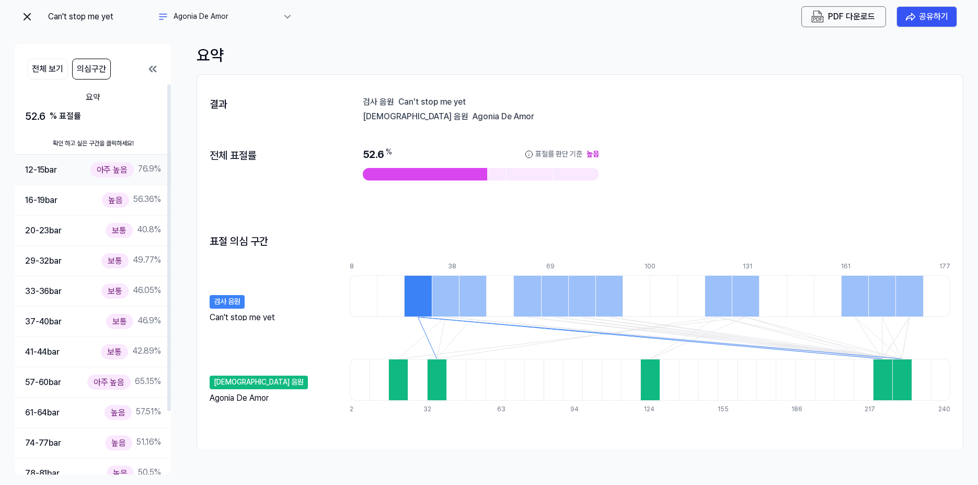
click at [57, 165] on div "12-15 bar" at bounding box center [41, 170] width 32 height 14
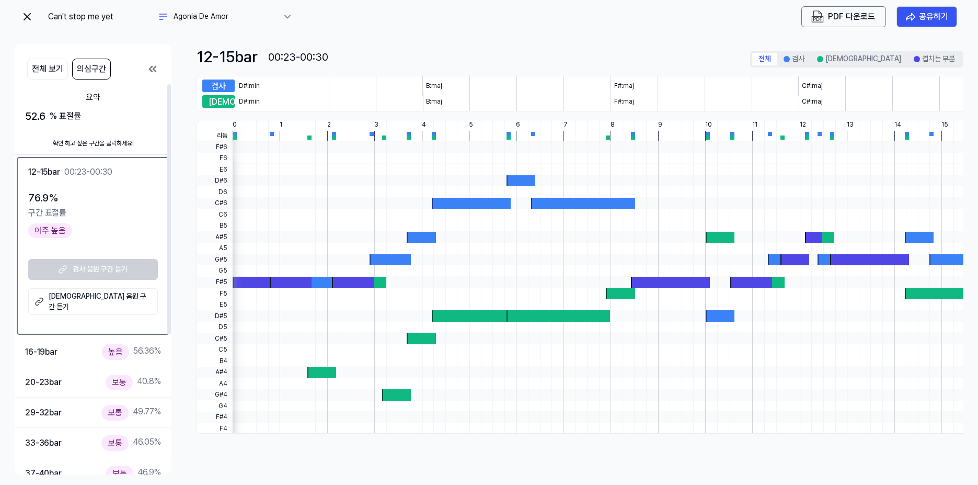
click at [93, 267] on div "검사 음원 구간 듣기 비교 음원 구간 듣기" at bounding box center [93, 287] width 130 height 56
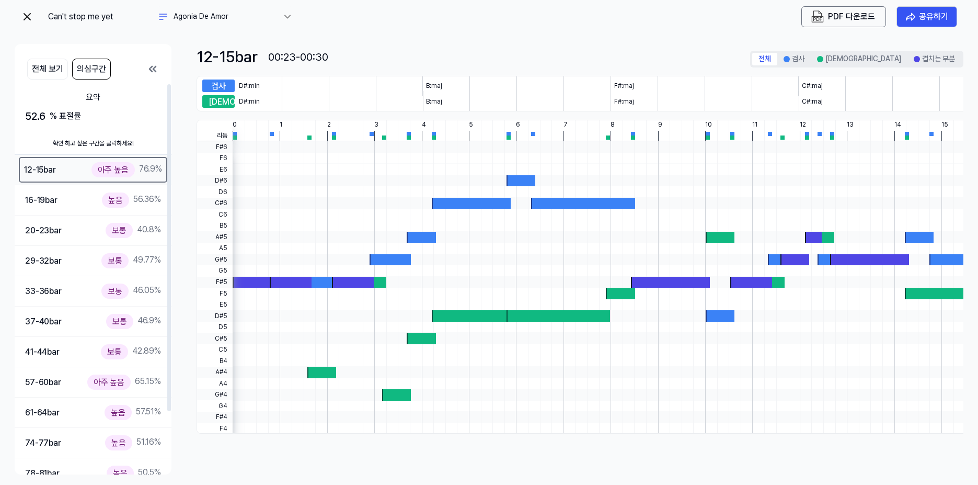
click at [75, 179] on div "12-15 bar 아주 높음 76.9 %" at bounding box center [93, 170] width 148 height 26
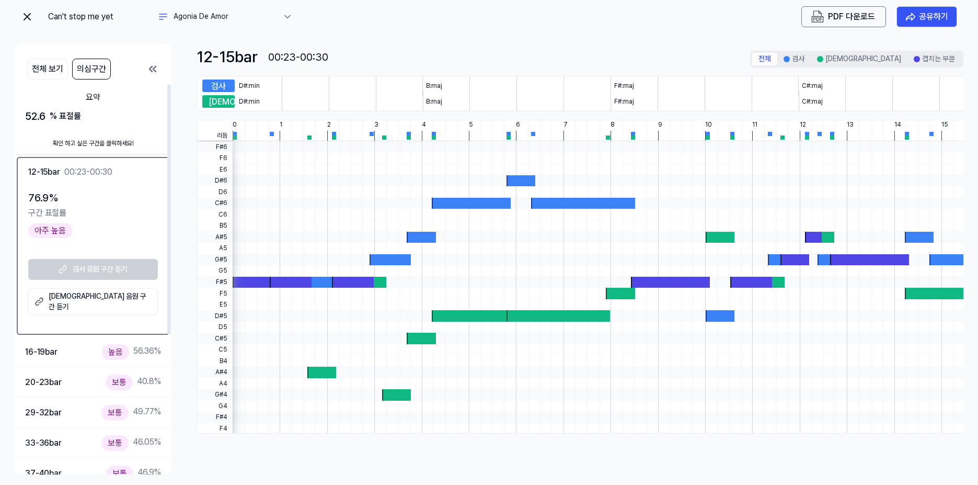
click at [88, 296] on 듣기 "비교 음원 구간 듣기" at bounding box center [93, 301] width 130 height 27
click at [34, 27] on div "Can't stop me yet Agonia De Amor PDF 다운로드 공유하기" at bounding box center [489, 16] width 949 height 33
click at [31, 22] on img at bounding box center [27, 16] width 13 height 13
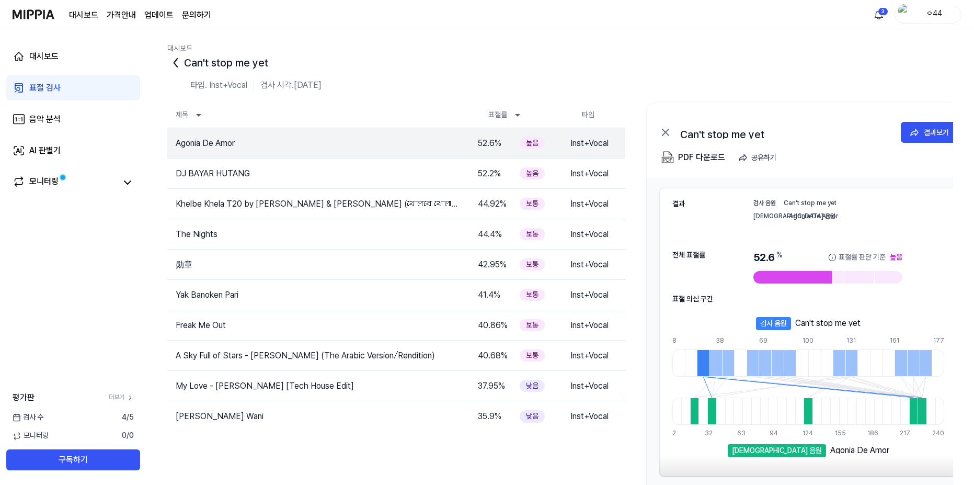
click at [176, 54] on icon at bounding box center [175, 62] width 17 height 17
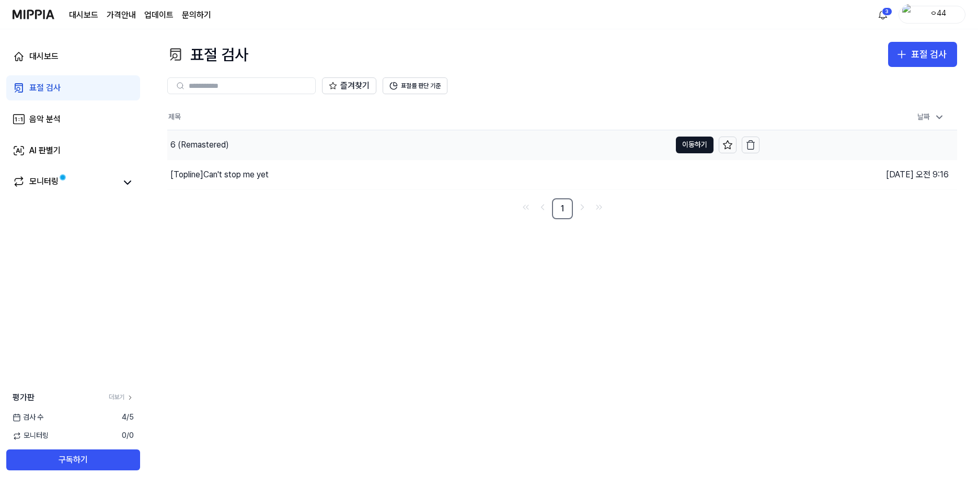
click at [556, 142] on div "6 (Remastered)" at bounding box center [418, 144] width 503 height 29
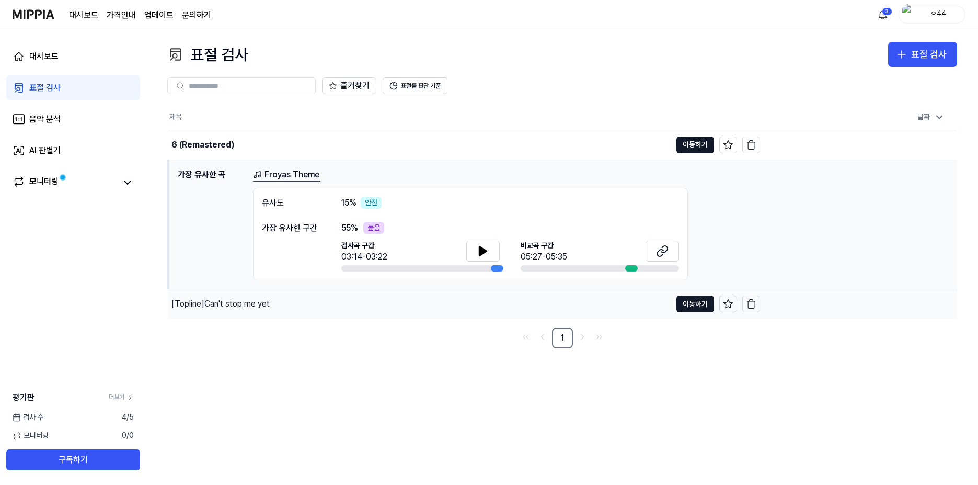
click at [354, 305] on div "[Topline] Can't stop me yet" at bounding box center [419, 303] width 503 height 29
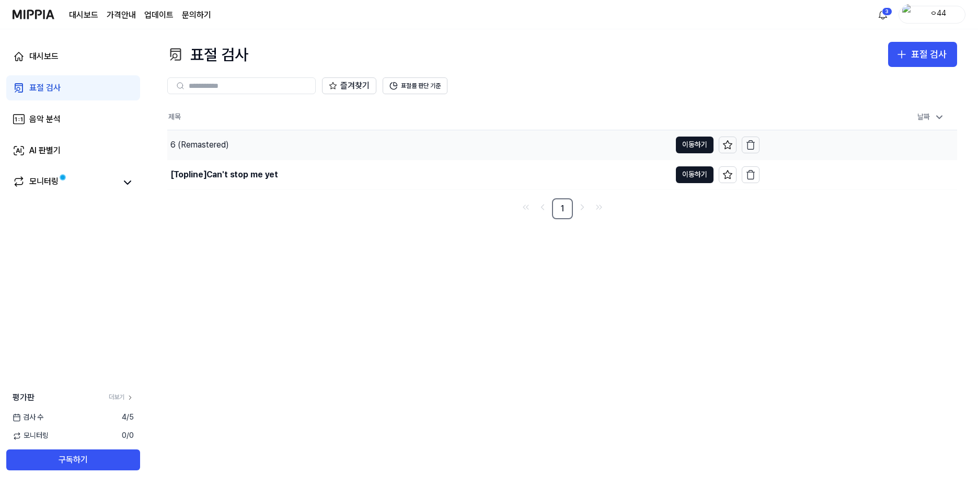
click at [360, 150] on div "6 (Remastered)" at bounding box center [418, 144] width 503 height 29
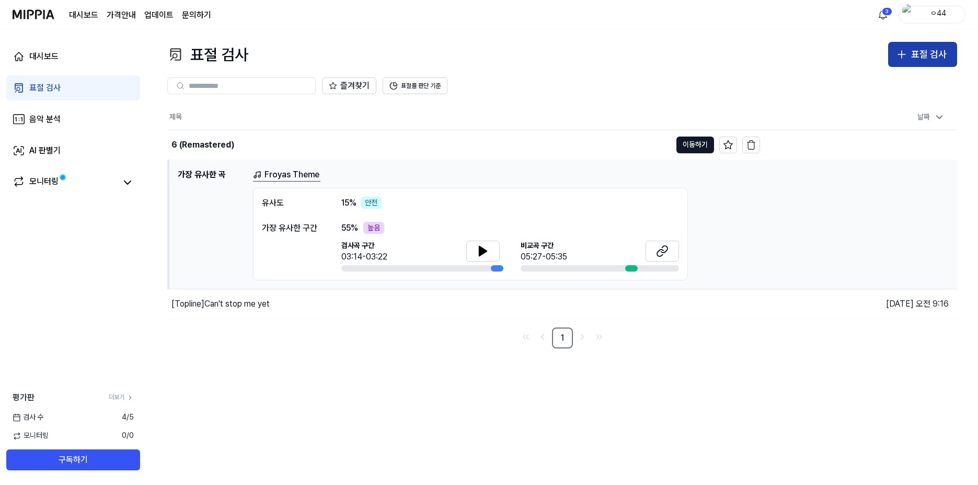
click at [923, 57] on div "표절 검사" at bounding box center [929, 54] width 36 height 15
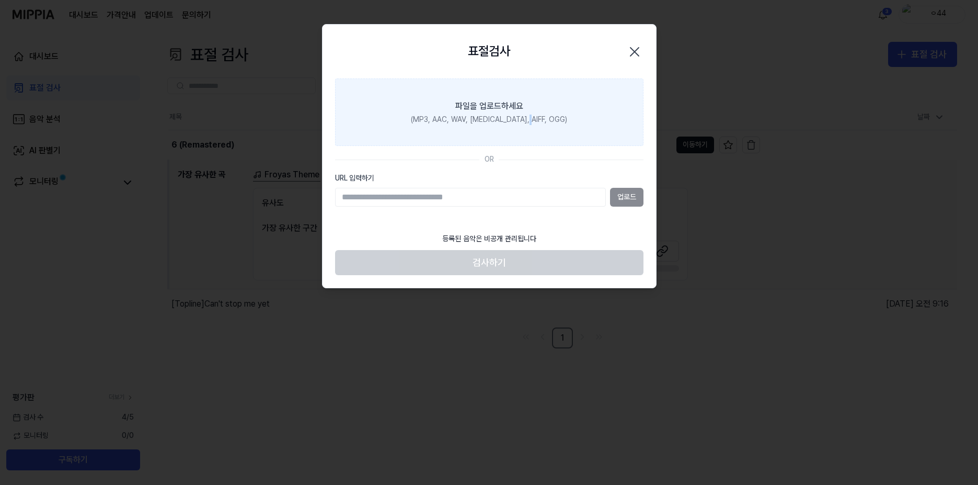
click at [545, 108] on label "파일을 업로드하세요 (MP3, AAC, WAV, FLAC, AIFF, OGG)" at bounding box center [489, 112] width 308 height 68
click at [520, 107] on div "파일을 업로드하세요" at bounding box center [489, 106] width 68 height 13
click at [0, 0] on input "파일을 업로드하세요 (MP3, AAC, WAV, FLAC, AIFF, OGG)" at bounding box center [0, 0] width 0 height 0
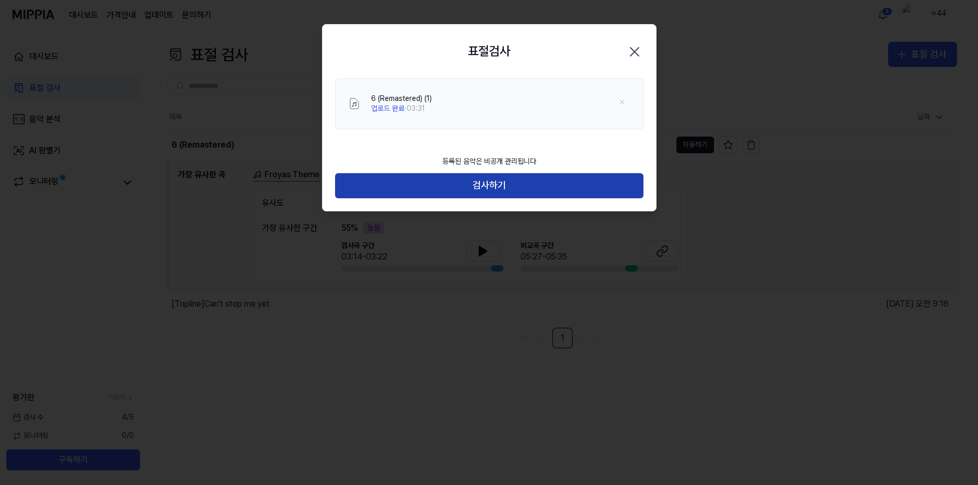
click at [510, 195] on button "검사하기" at bounding box center [489, 185] width 308 height 25
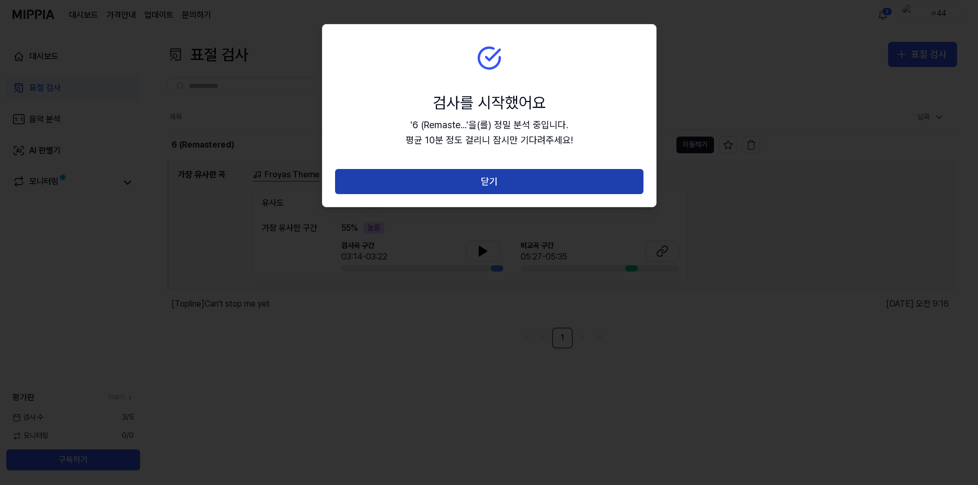
click at [535, 184] on button "닫기" at bounding box center [489, 181] width 308 height 25
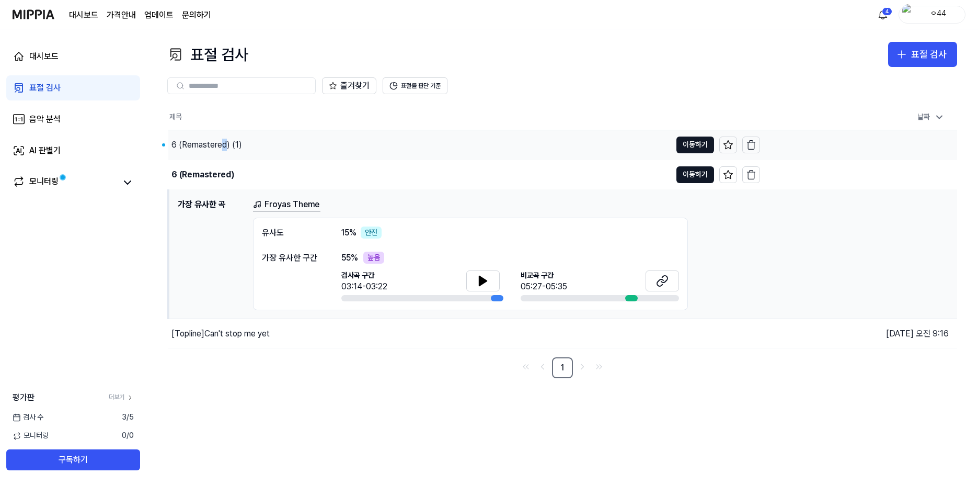
click at [224, 144] on div "6 (Remastered) (1)" at bounding box center [206, 145] width 71 height 13
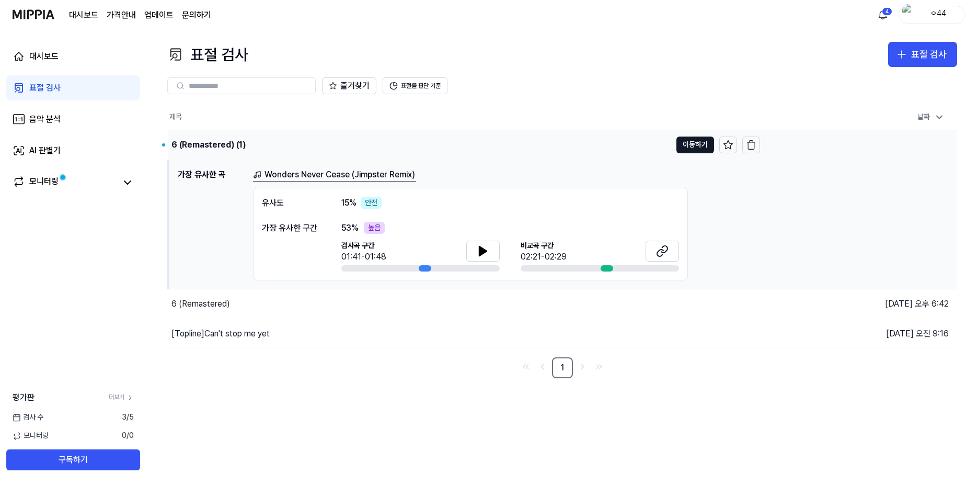
click at [366, 136] on div "6 (Remastered) (1)" at bounding box center [419, 144] width 503 height 29
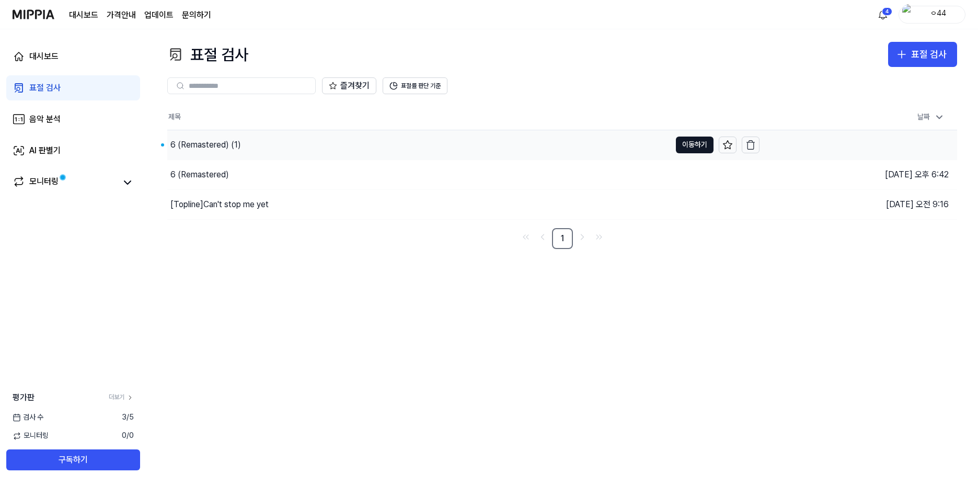
click at [417, 134] on div "6 (Remastered) (1)" at bounding box center [418, 144] width 503 height 29
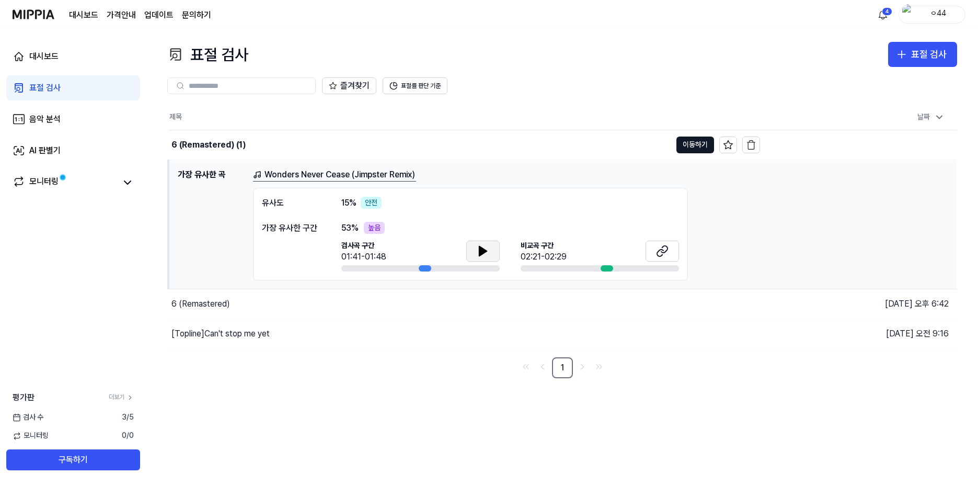
click at [488, 251] on icon at bounding box center [483, 251] width 13 height 13
click at [666, 245] on icon at bounding box center [662, 251] width 13 height 13
click at [481, 251] on icon at bounding box center [481, 250] width 2 height 8
click at [485, 251] on icon at bounding box center [482, 250] width 7 height 9
click at [690, 147] on button "이동하기" at bounding box center [695, 144] width 38 height 17
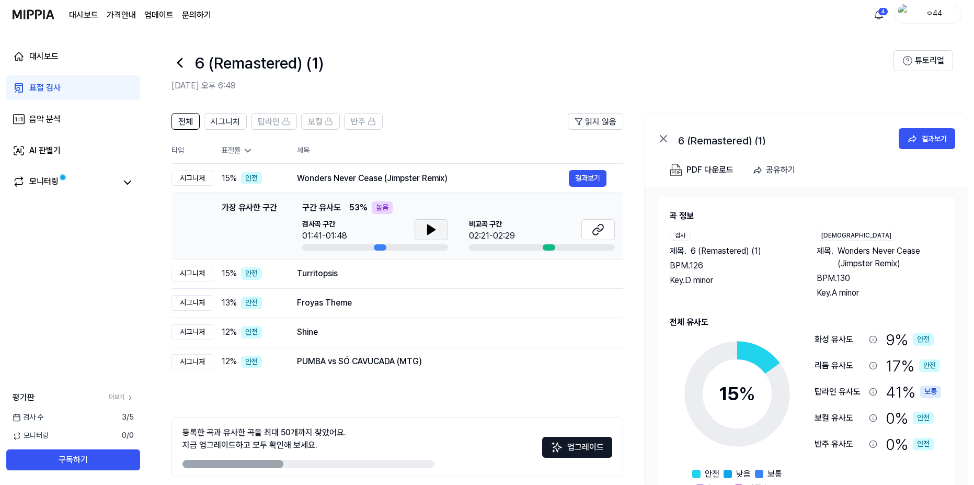
click at [441, 231] on button at bounding box center [431, 229] width 33 height 21
click at [418, 270] on div "Turritopsis" at bounding box center [433, 273] width 272 height 13
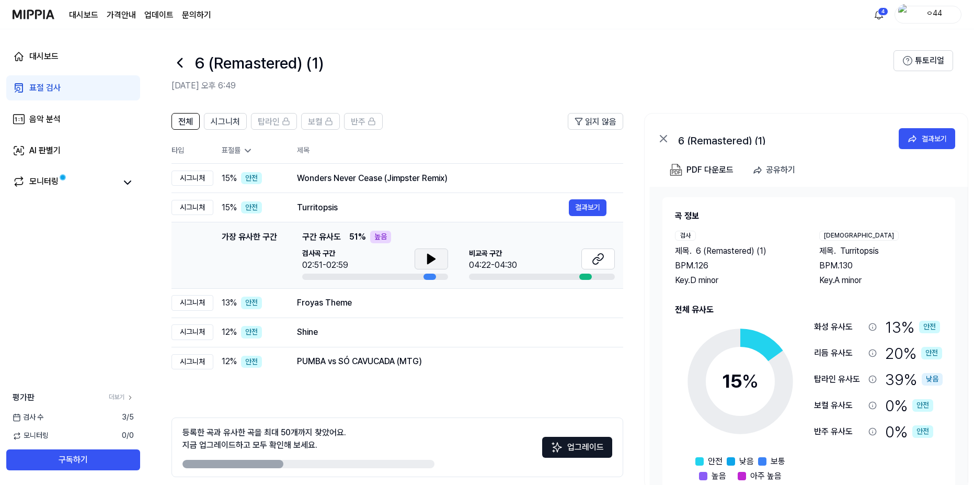
click at [417, 253] on button at bounding box center [431, 258] width 33 height 21
click at [586, 259] on button at bounding box center [597, 258] width 33 height 21
